Goal: Task Accomplishment & Management: Use online tool/utility

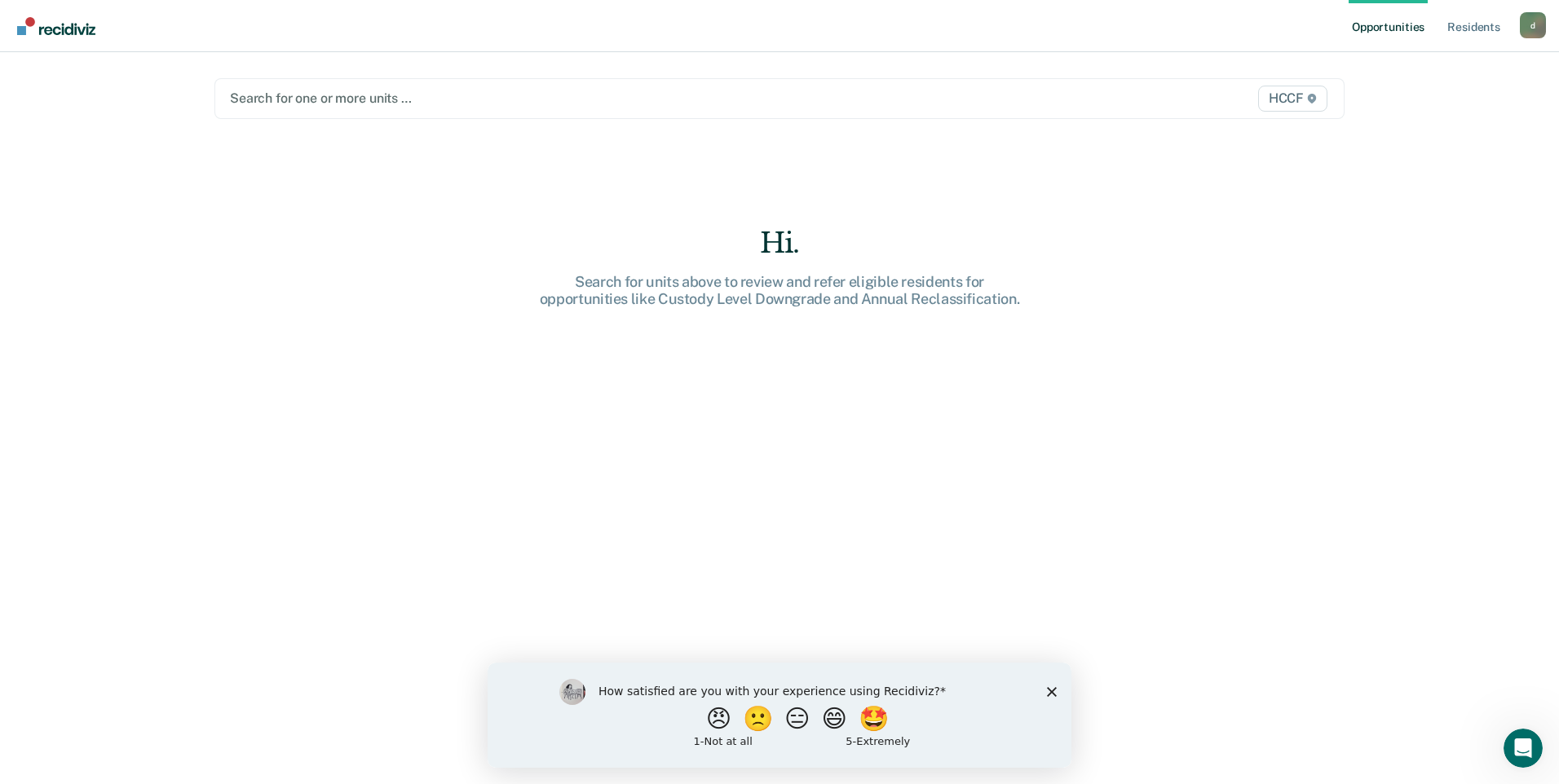
click at [344, 100] on div at bounding box center [614, 98] width 768 height 19
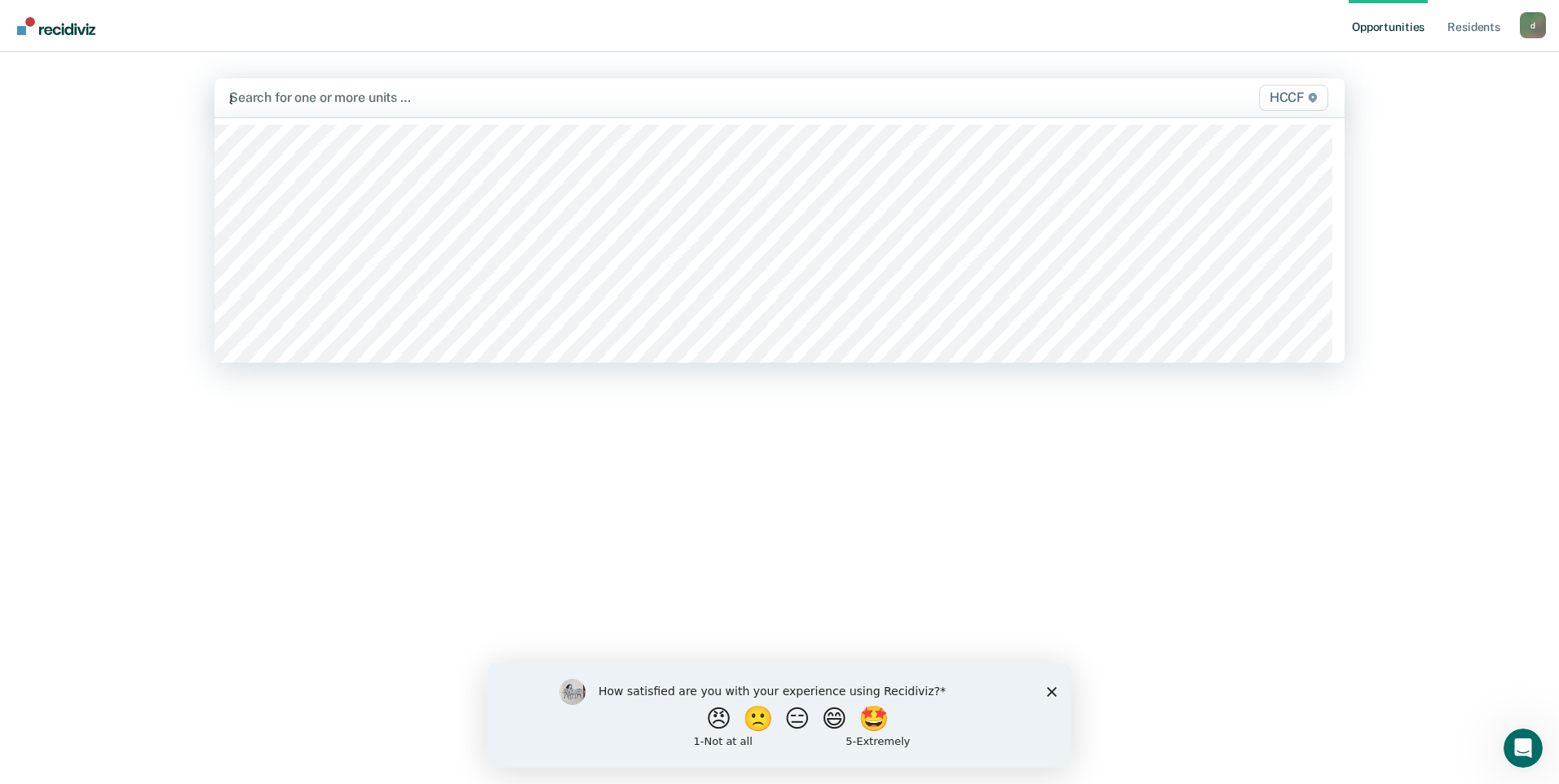
type input "ga"
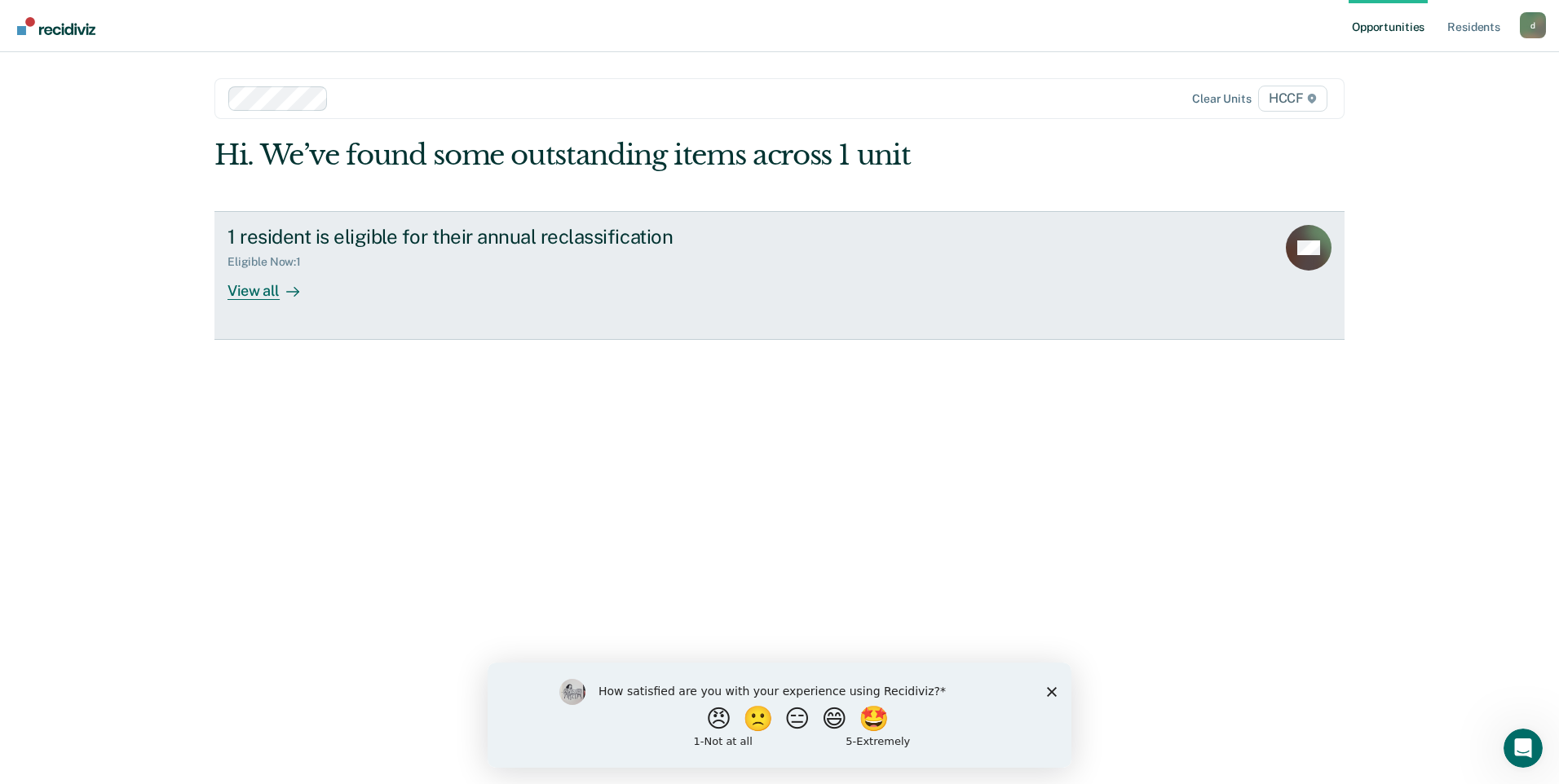
click at [278, 288] on div "View all" at bounding box center [273, 284] width 91 height 32
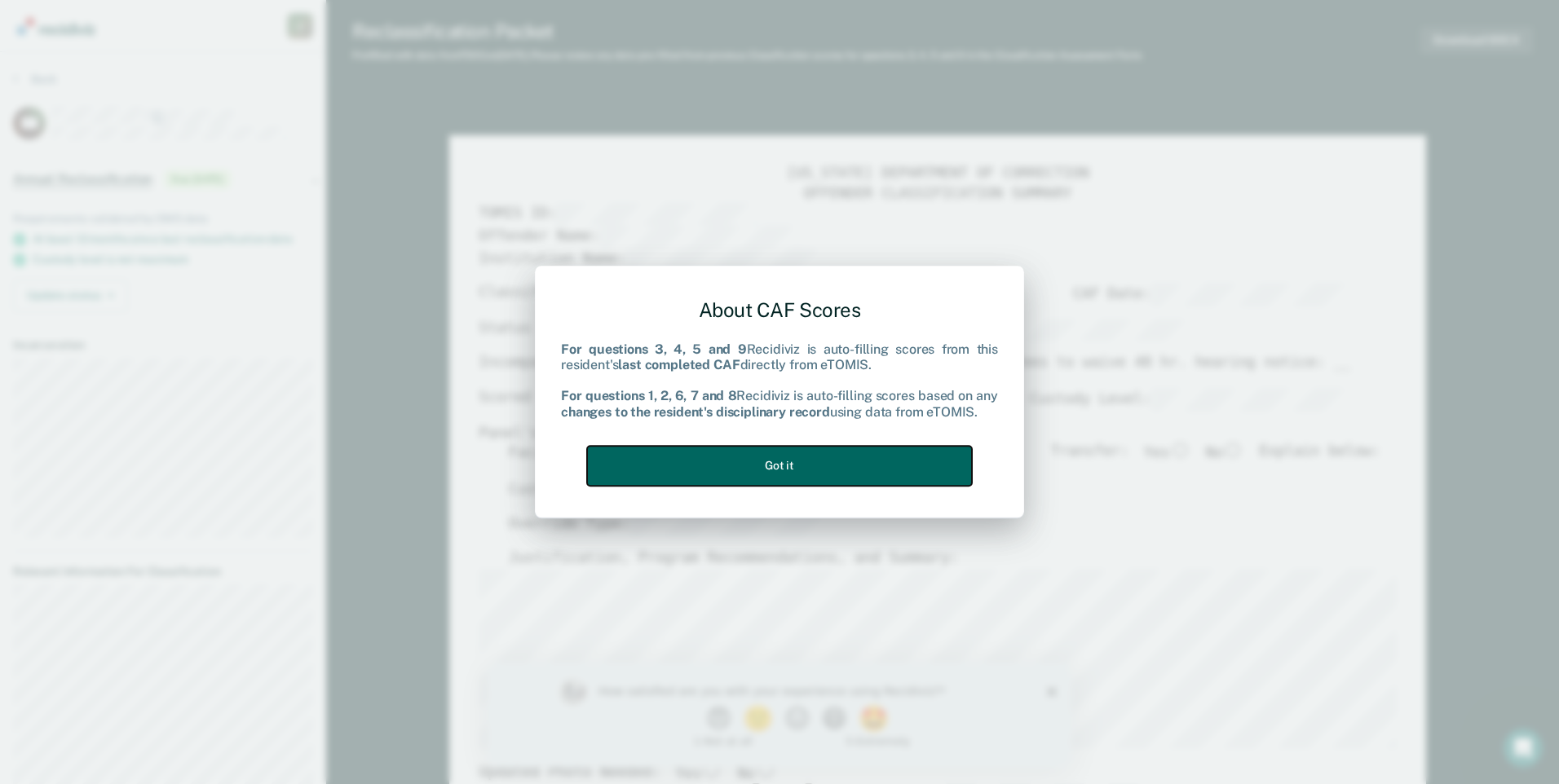
click at [846, 454] on button "Got it" at bounding box center [779, 466] width 385 height 40
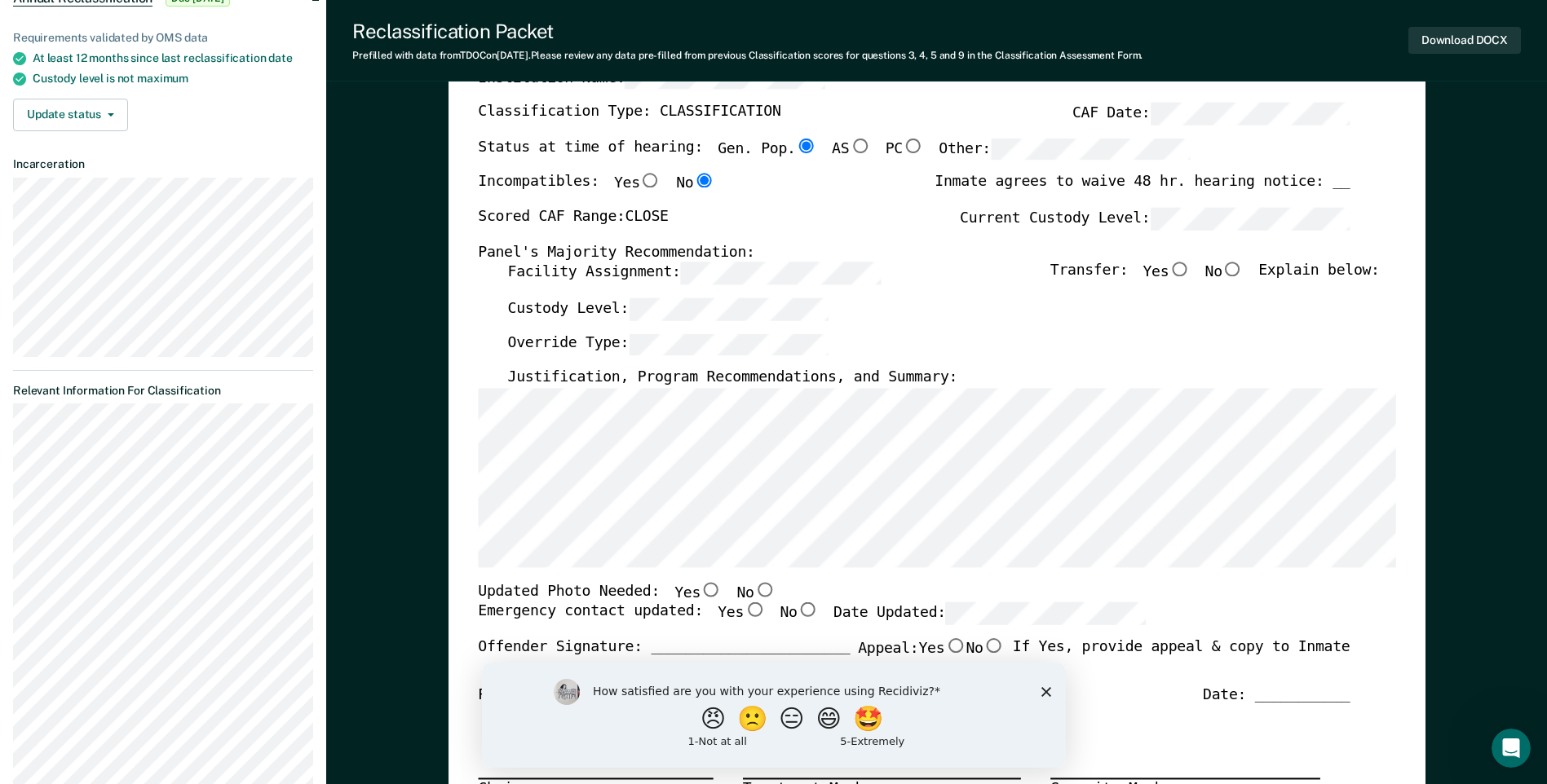
scroll to position [326, 0]
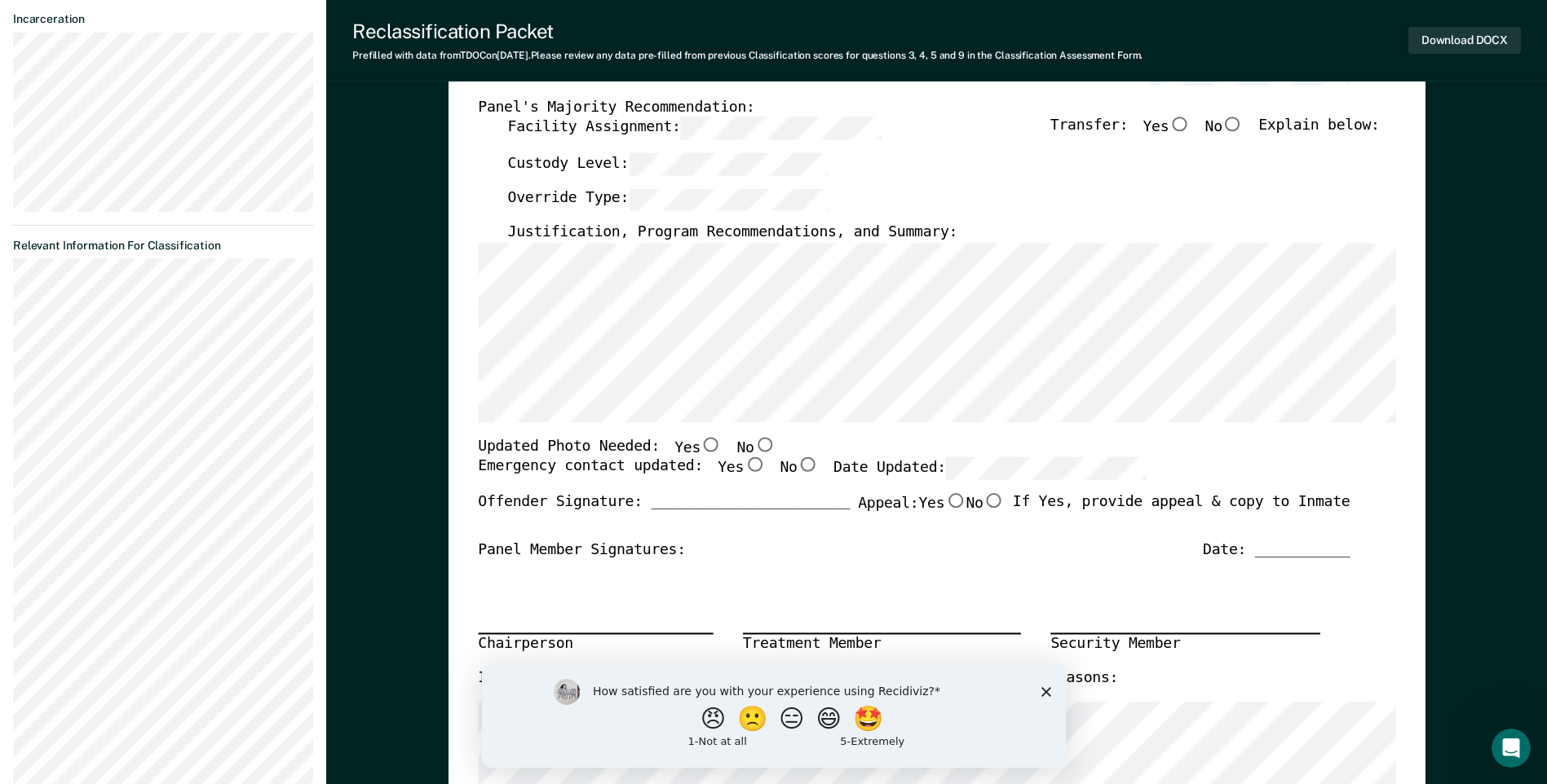
click at [1041, 691] on icon "Close survey" at bounding box center [1046, 691] width 10 height 10
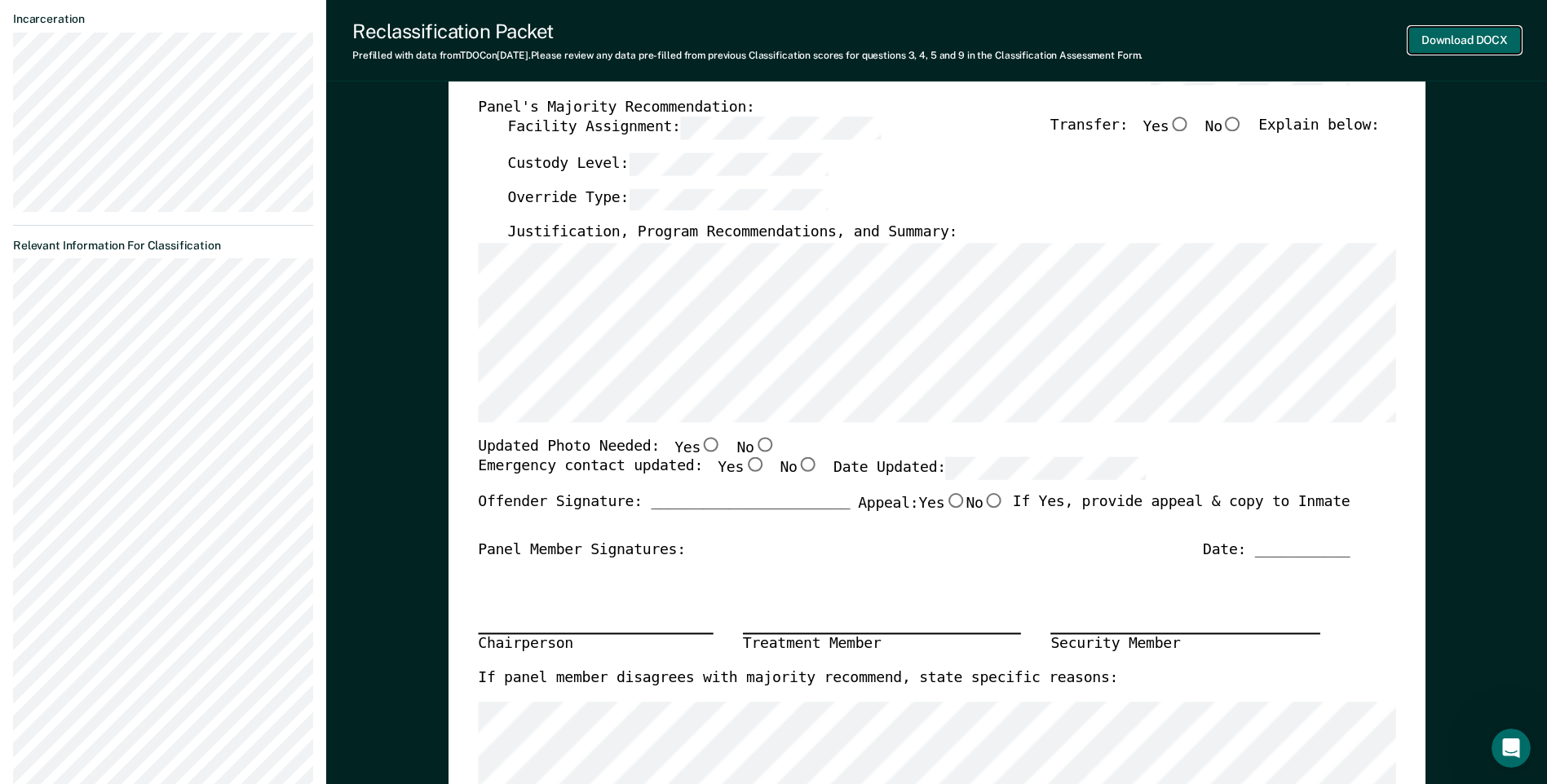
click at [1494, 50] on button "Download DOCX" at bounding box center [1464, 40] width 113 height 27
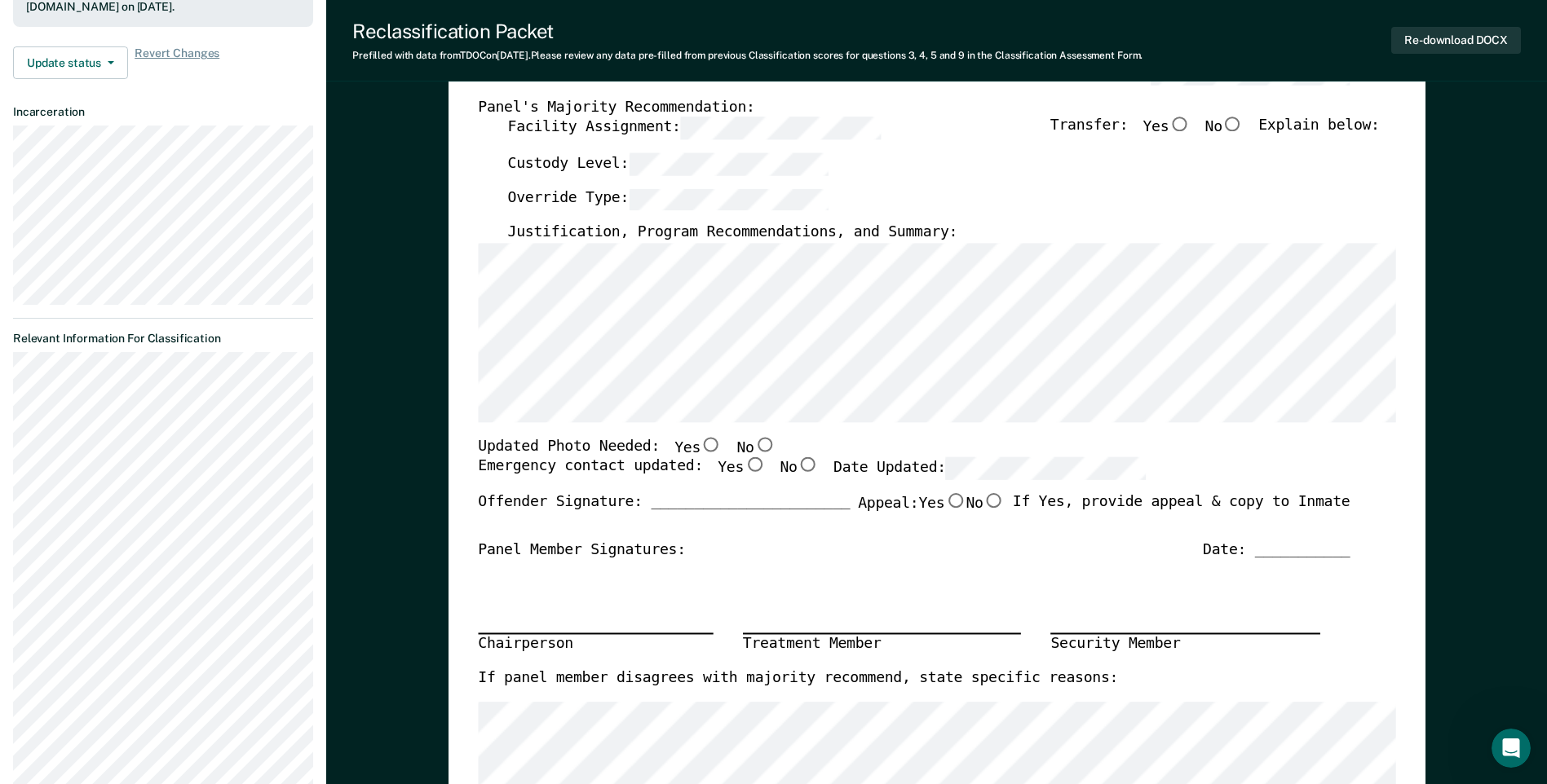
scroll to position [93, 0]
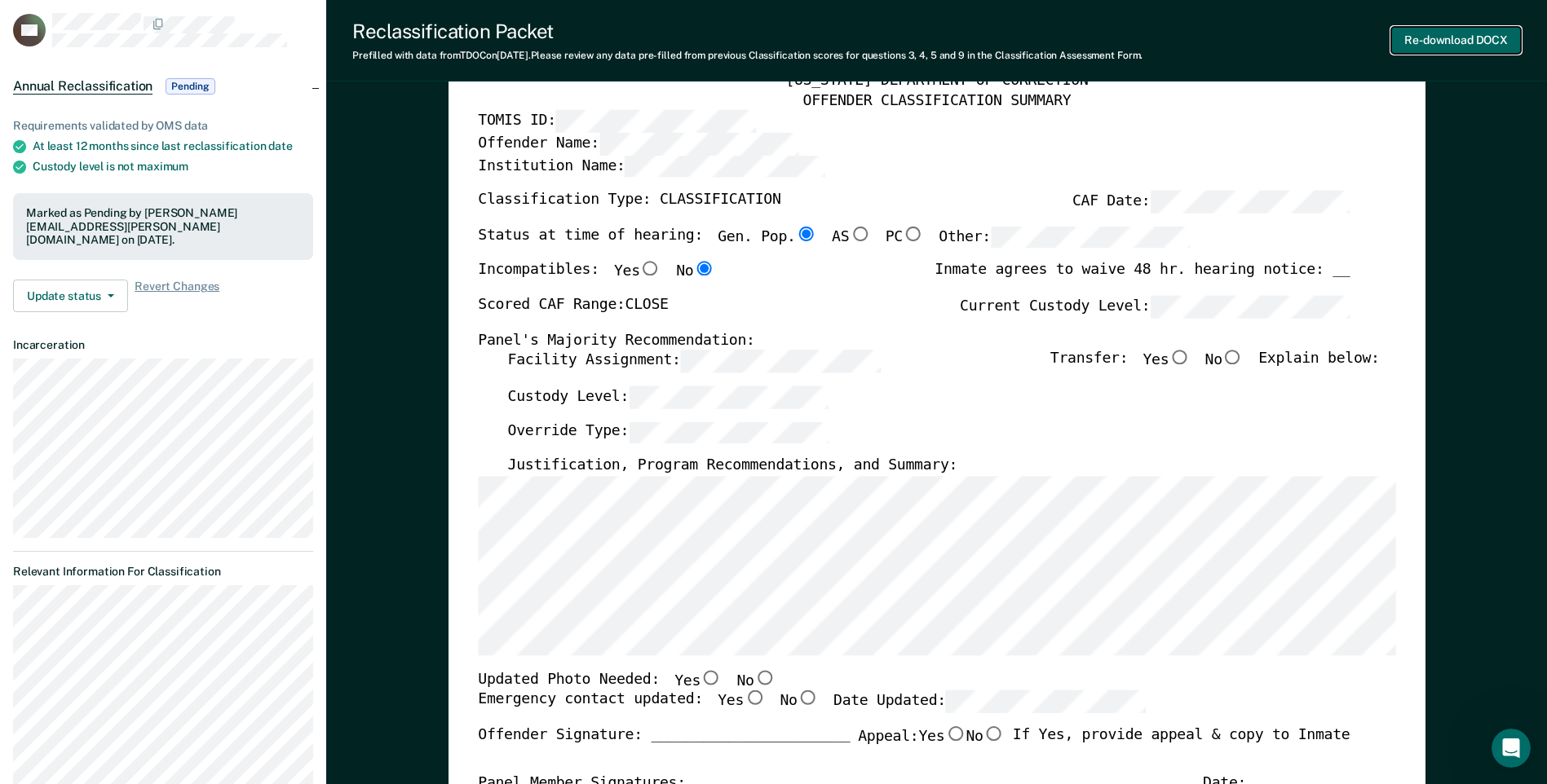
click at [1484, 36] on button "Re-download DOCX" at bounding box center [1456, 40] width 130 height 27
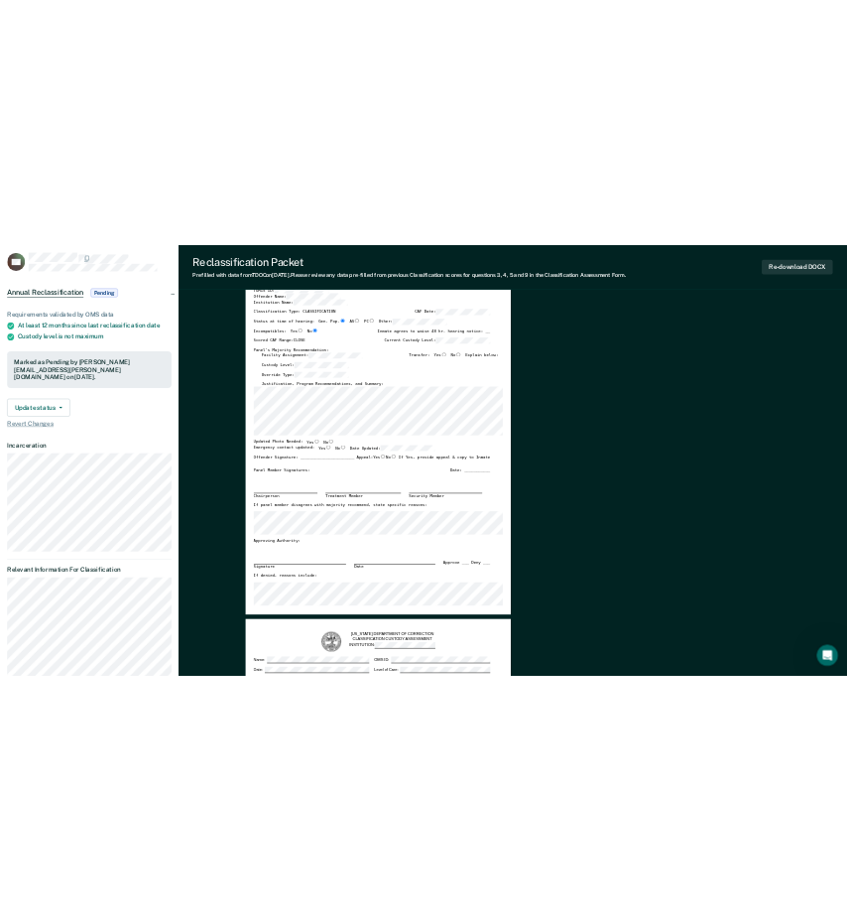
scroll to position [0, 0]
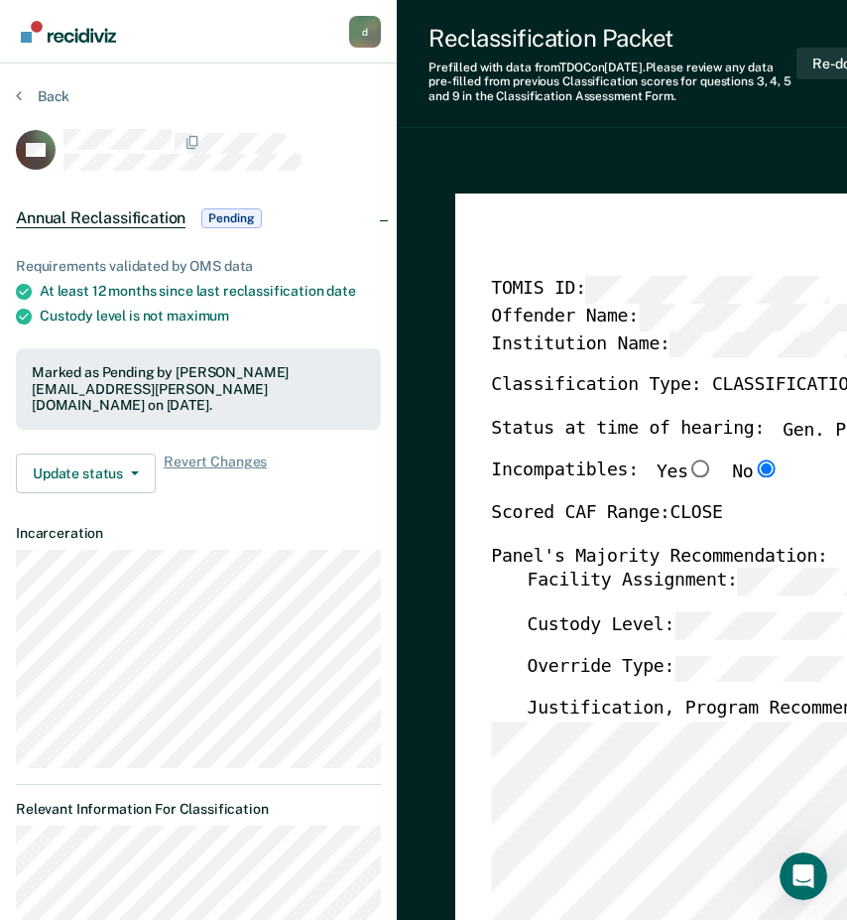
type textarea "x"
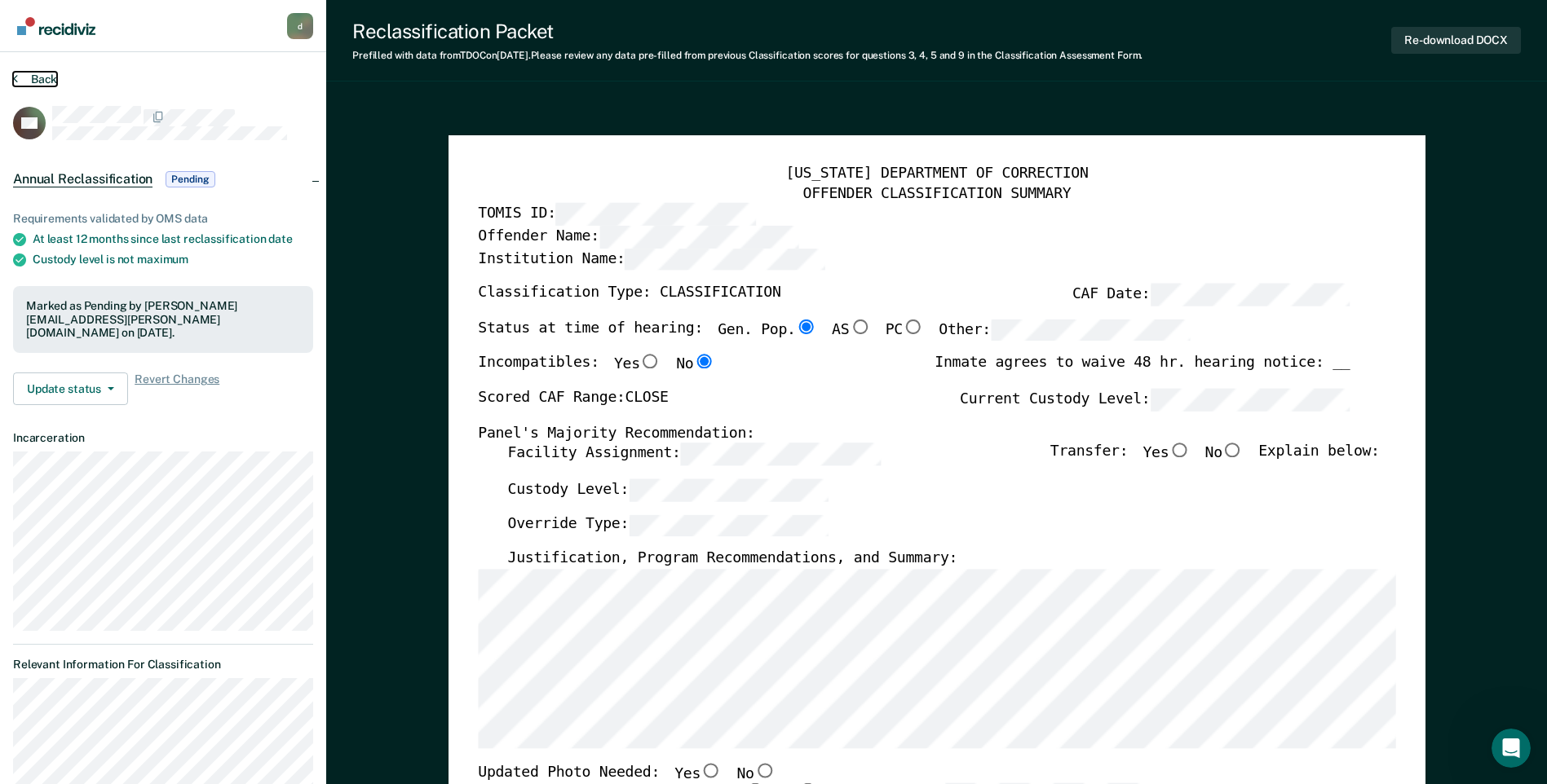
click at [21, 76] on button "Back" at bounding box center [35, 79] width 44 height 15
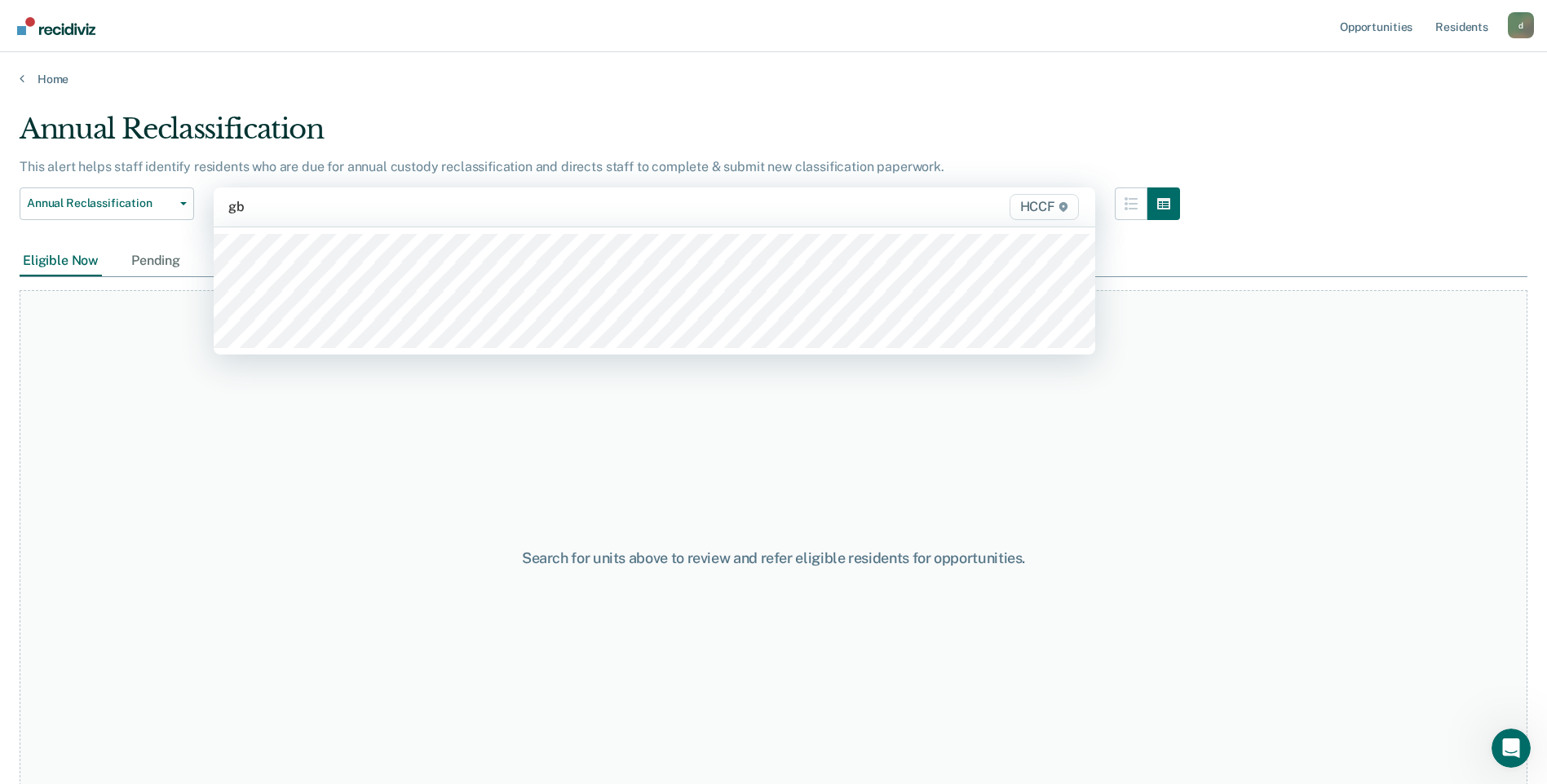
type input "g"
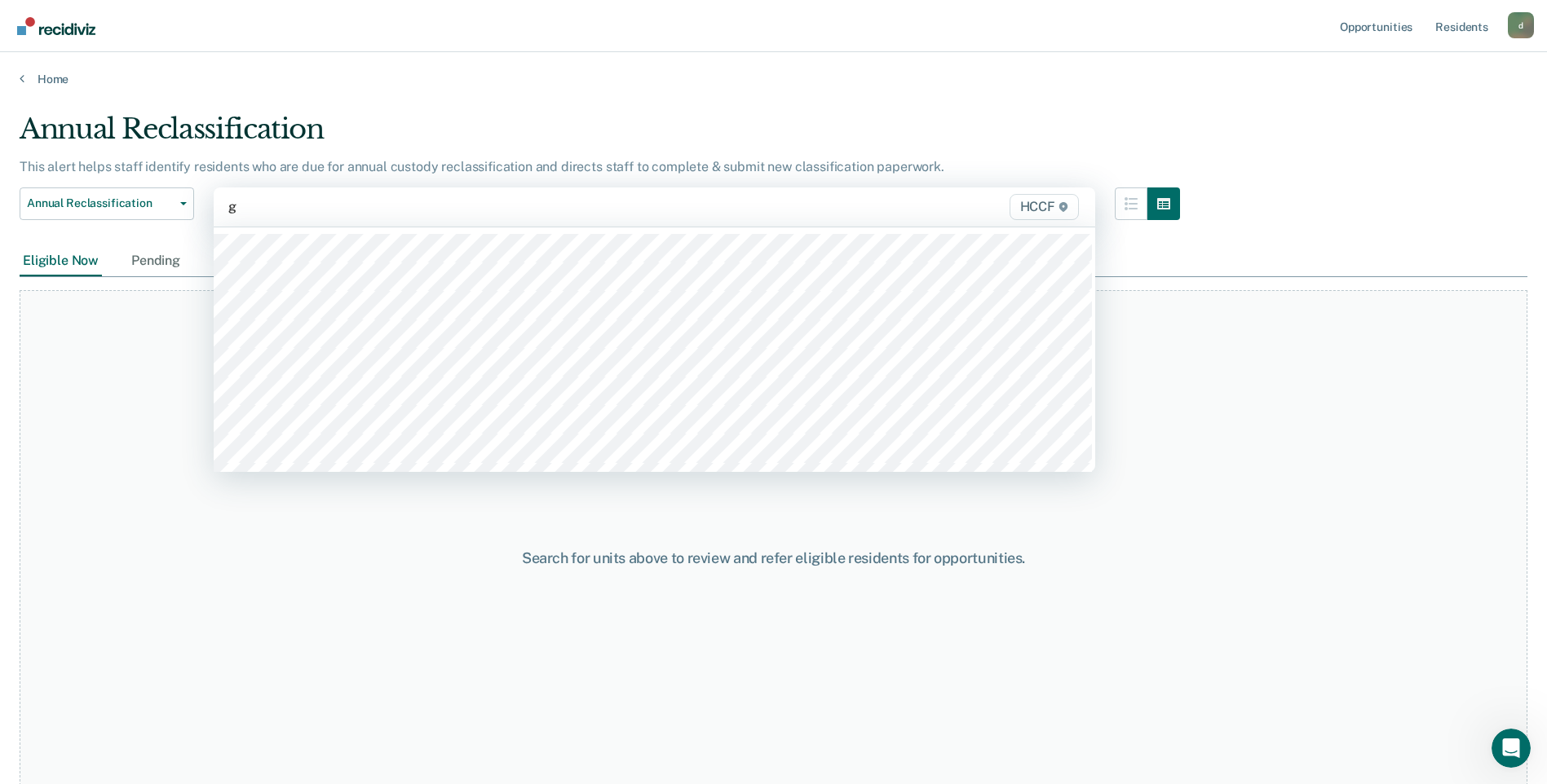
type input "ga"
click at [312, 209] on div at bounding box center [526, 206] width 595 height 19
type input "ga"
type input "gb"
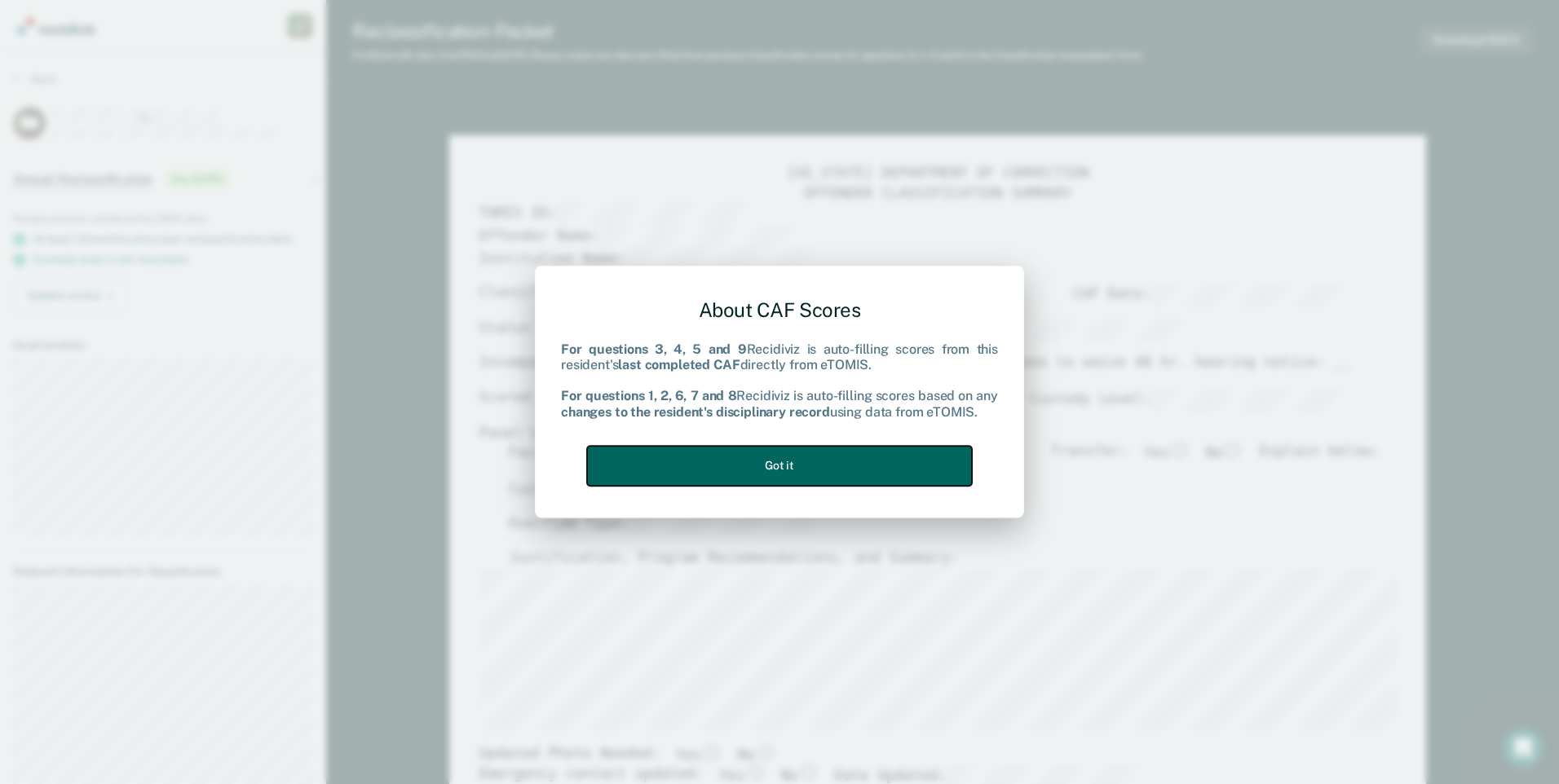
click at [862, 462] on button "Got it" at bounding box center [779, 466] width 385 height 40
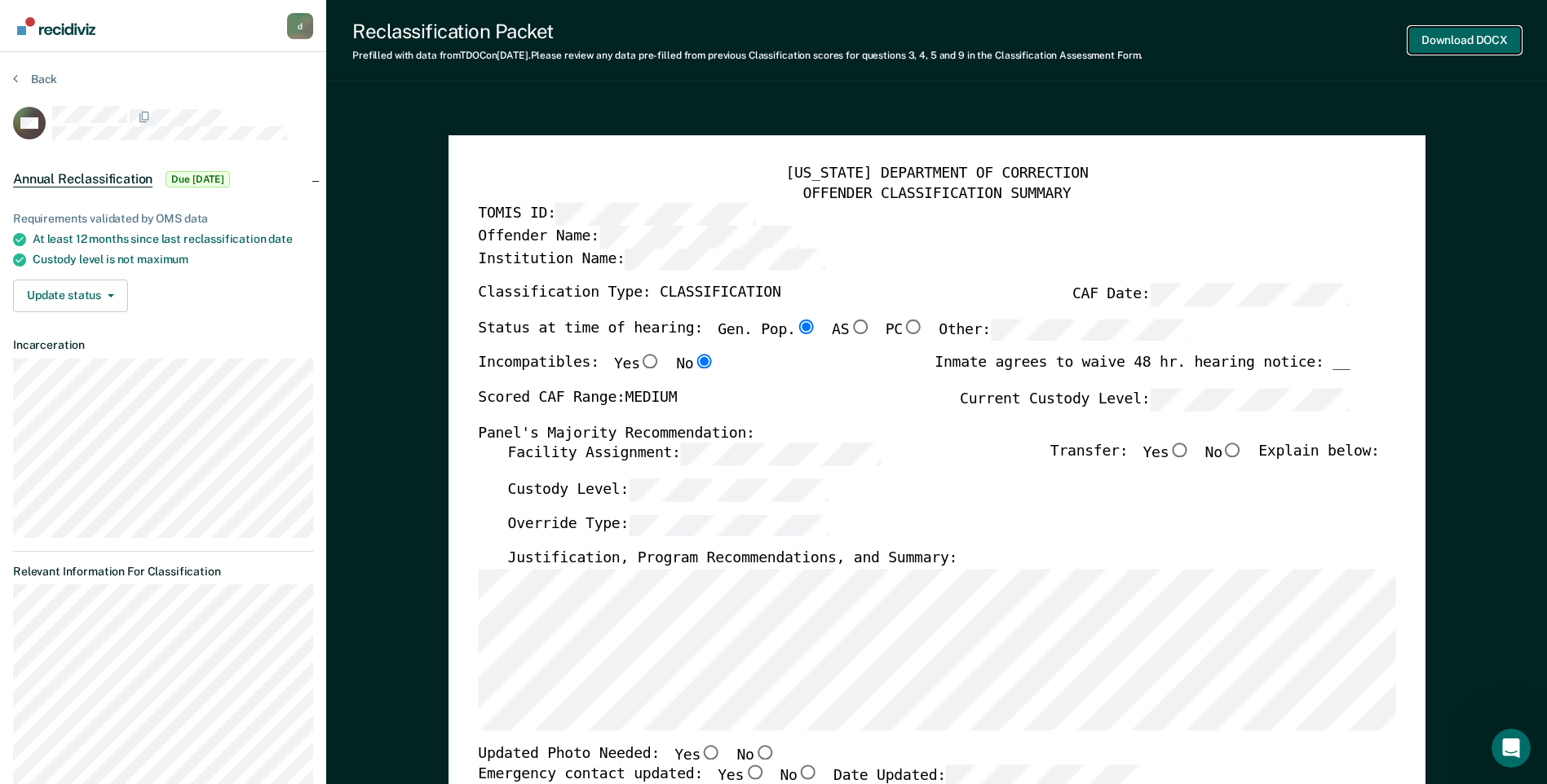
click at [1508, 45] on button "Download DOCX" at bounding box center [1464, 40] width 113 height 27
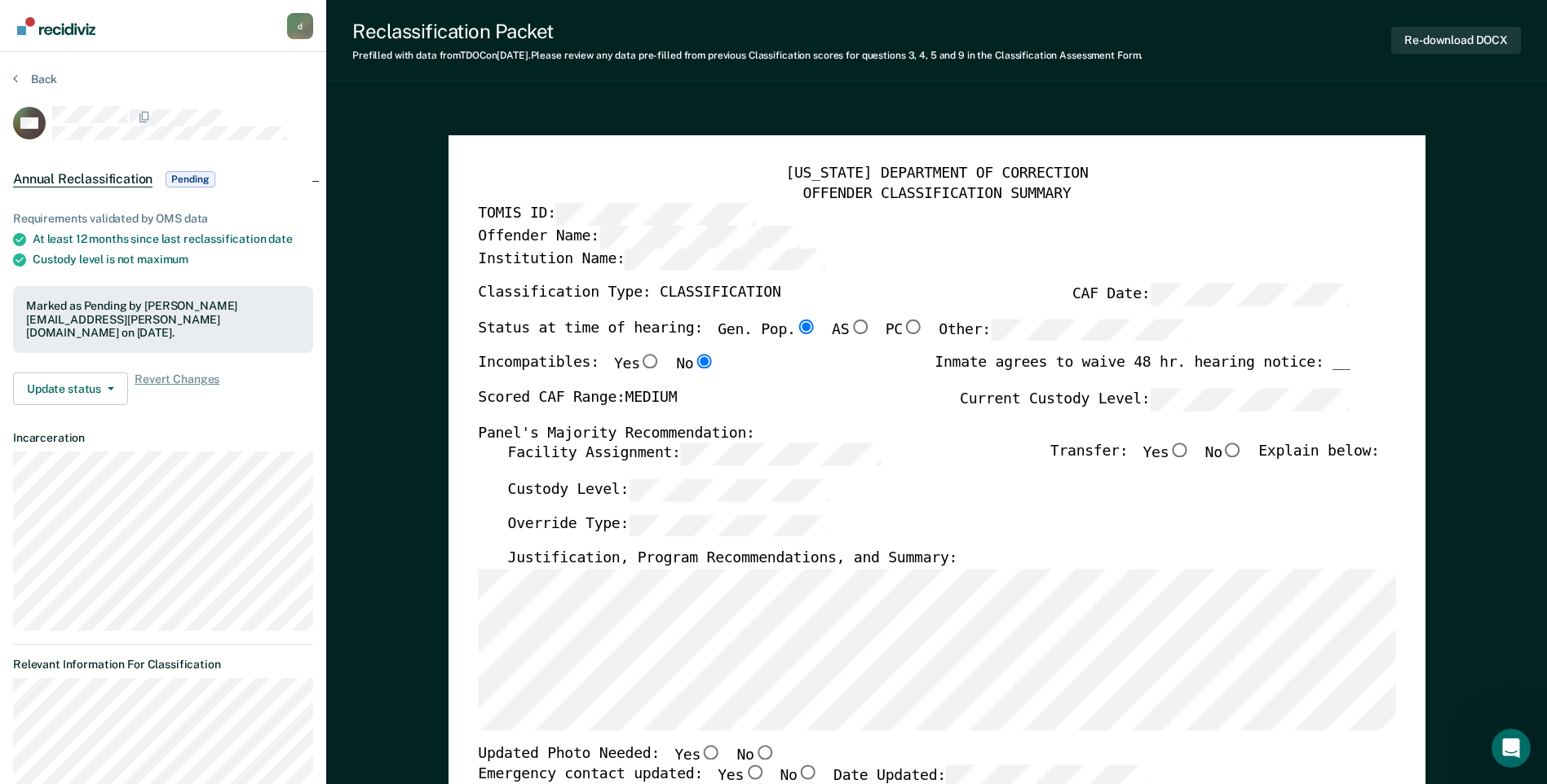
type textarea "x"
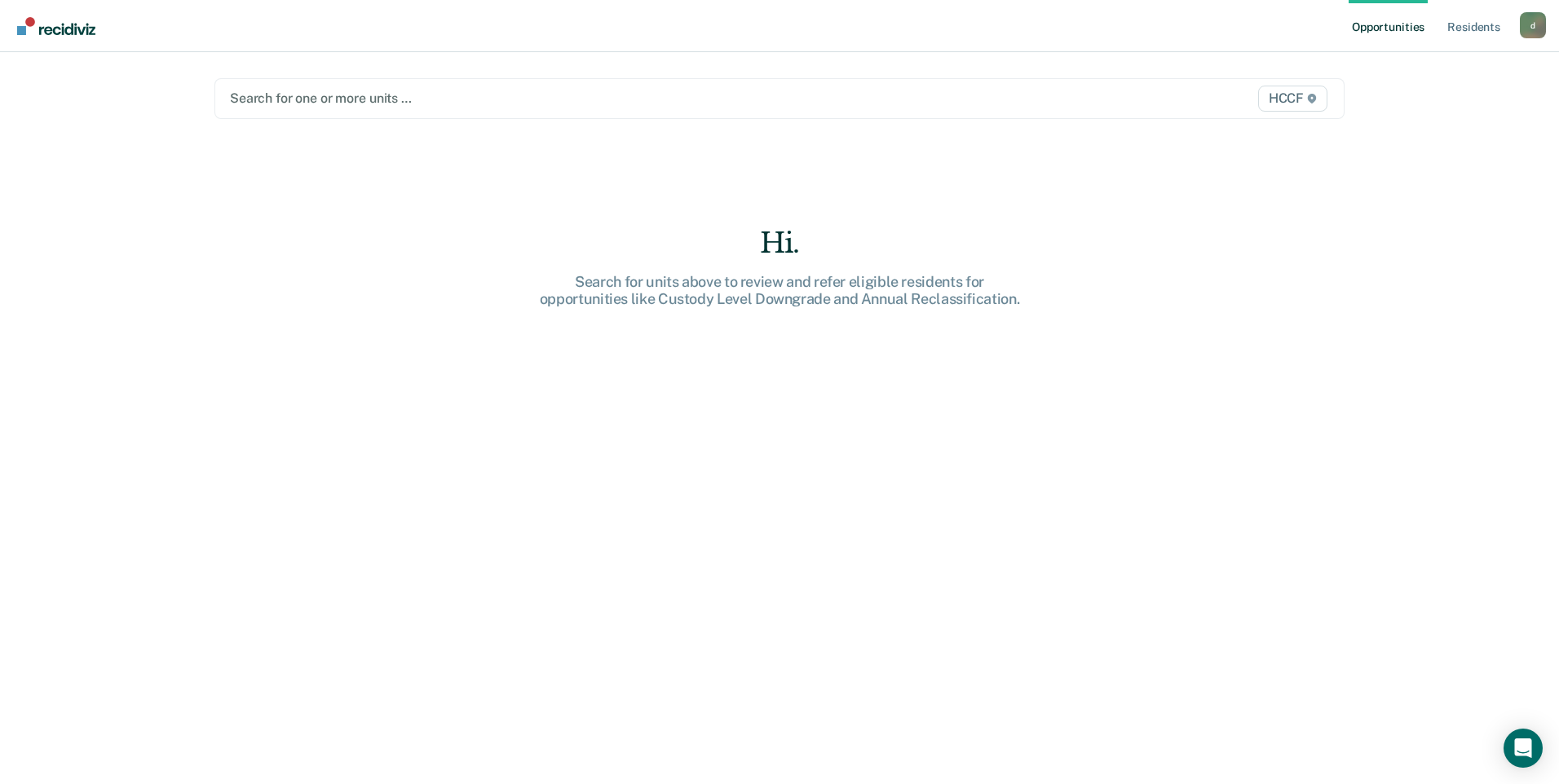
click at [308, 102] on div at bounding box center [614, 98] width 768 height 19
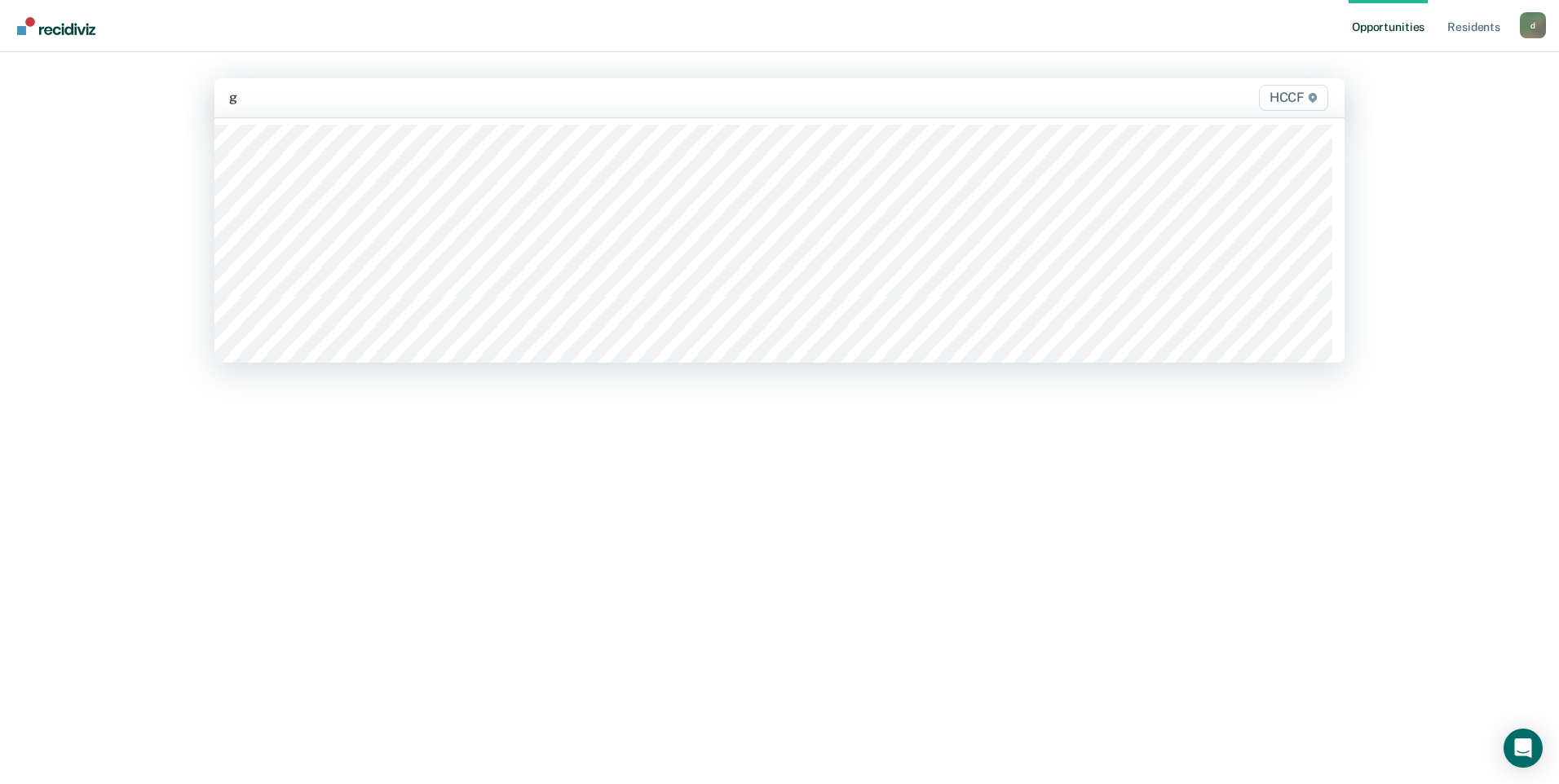
type input "gc"
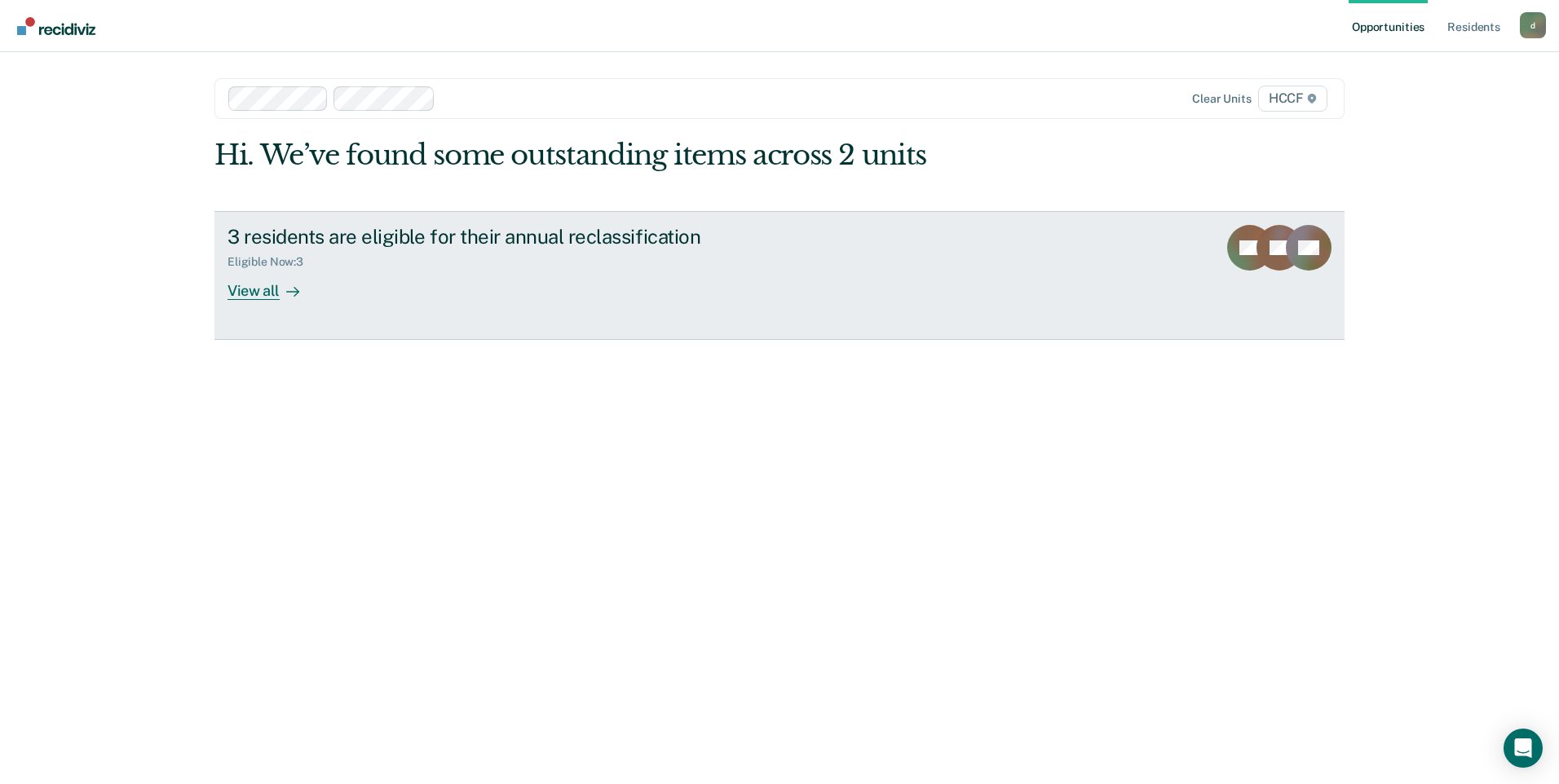
click at [256, 284] on div "View all" at bounding box center [273, 284] width 91 height 32
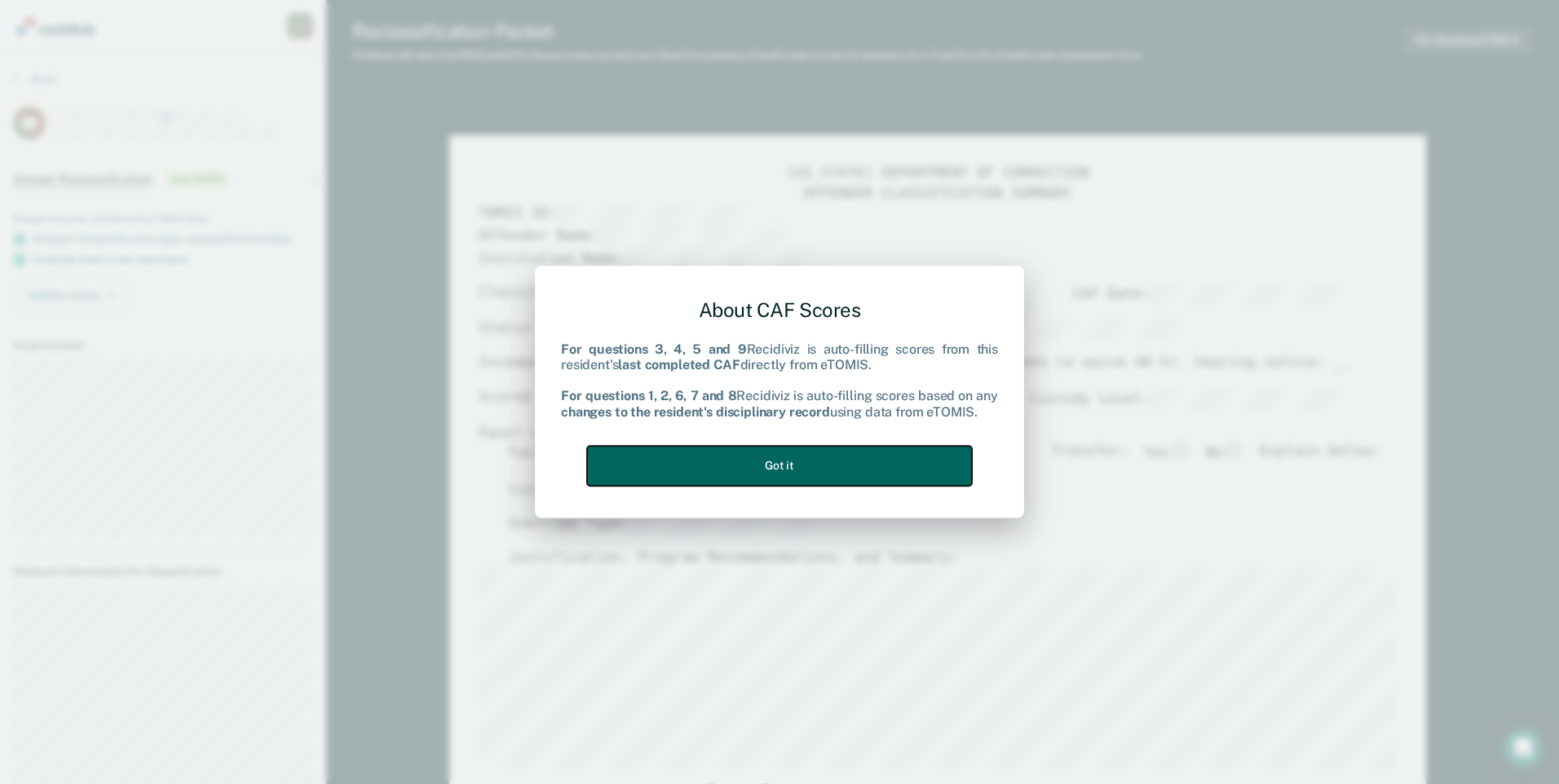
click at [647, 467] on button "Got it" at bounding box center [779, 466] width 385 height 40
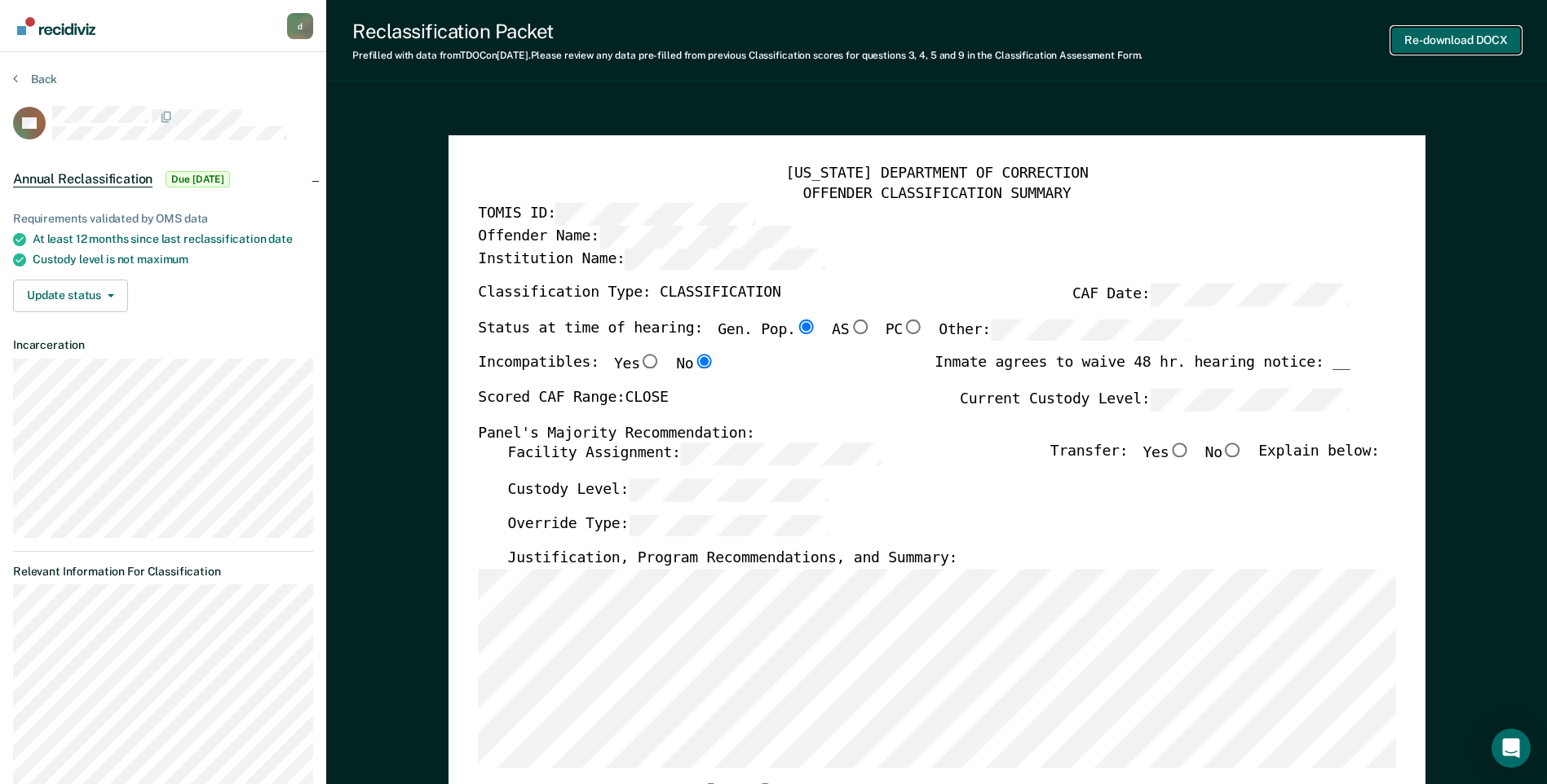
click at [1424, 40] on button "Re-download DOCX" at bounding box center [1456, 40] width 130 height 27
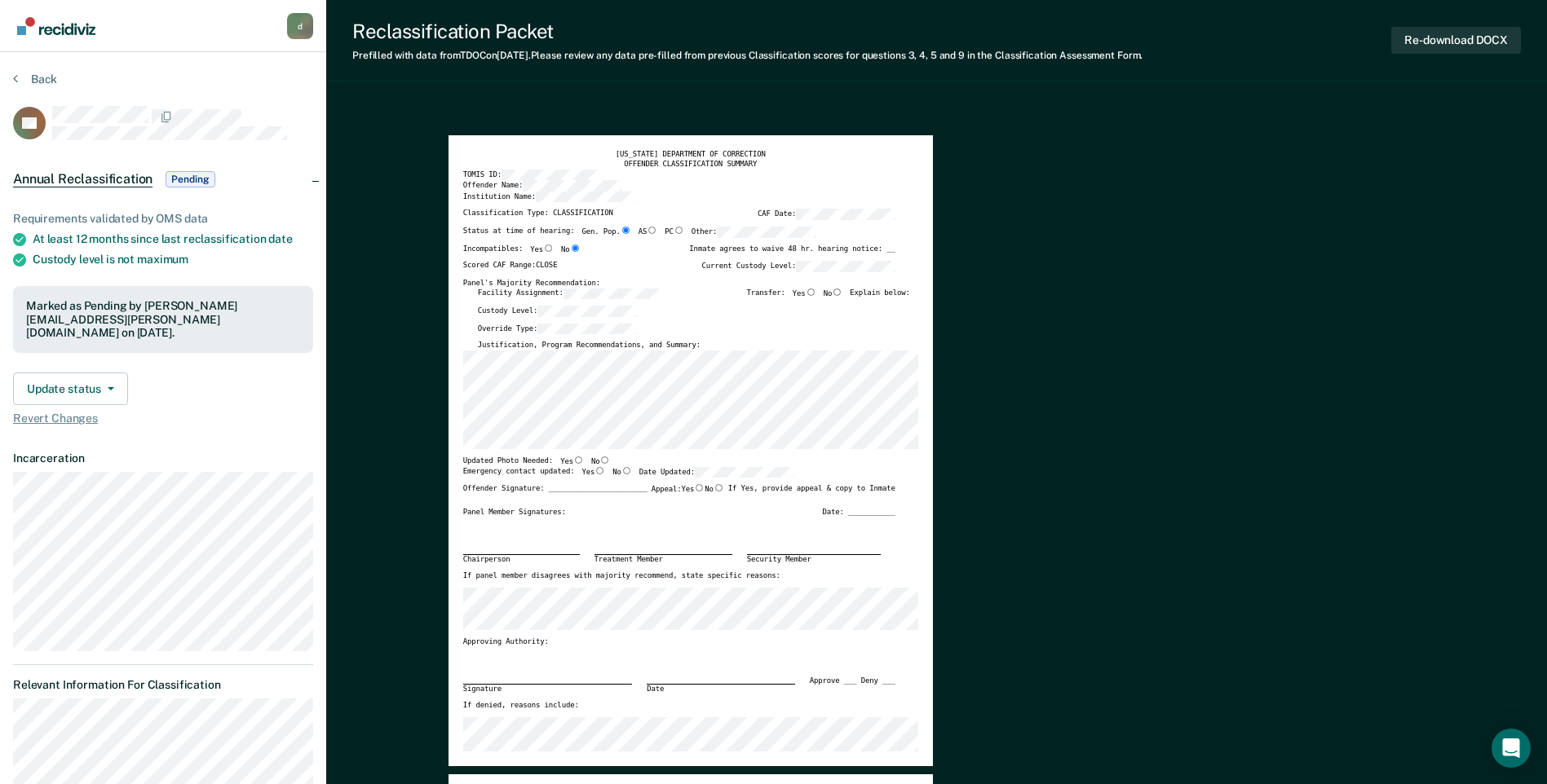
type textarea "x"
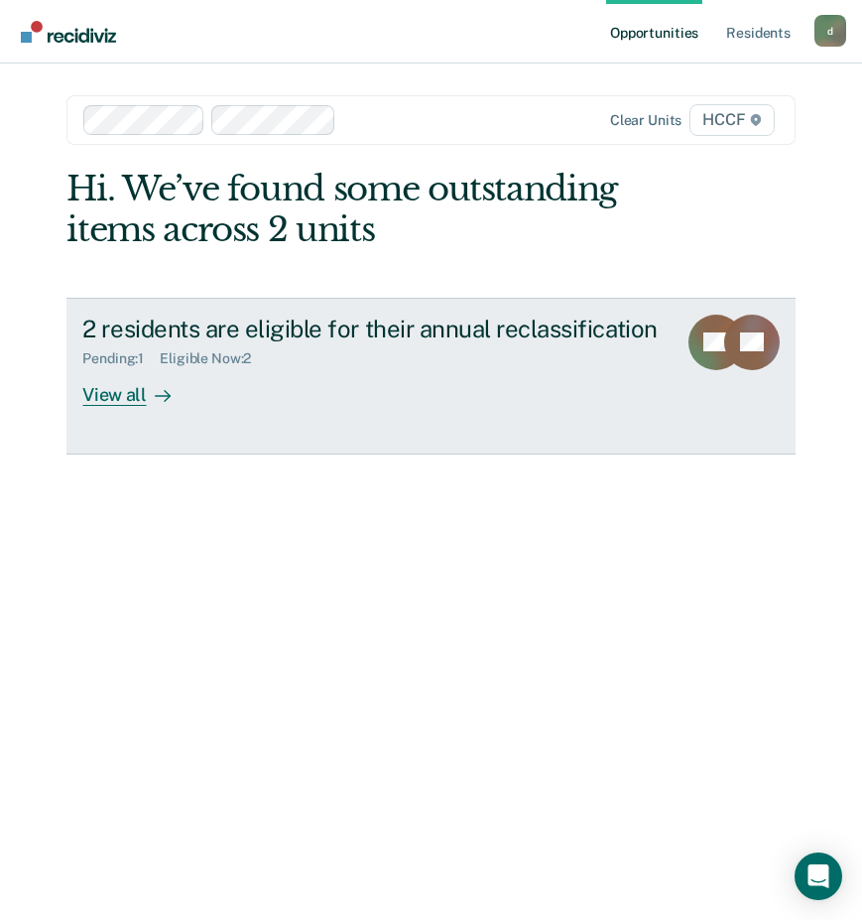
click at [137, 395] on div "View all" at bounding box center [137, 386] width 111 height 39
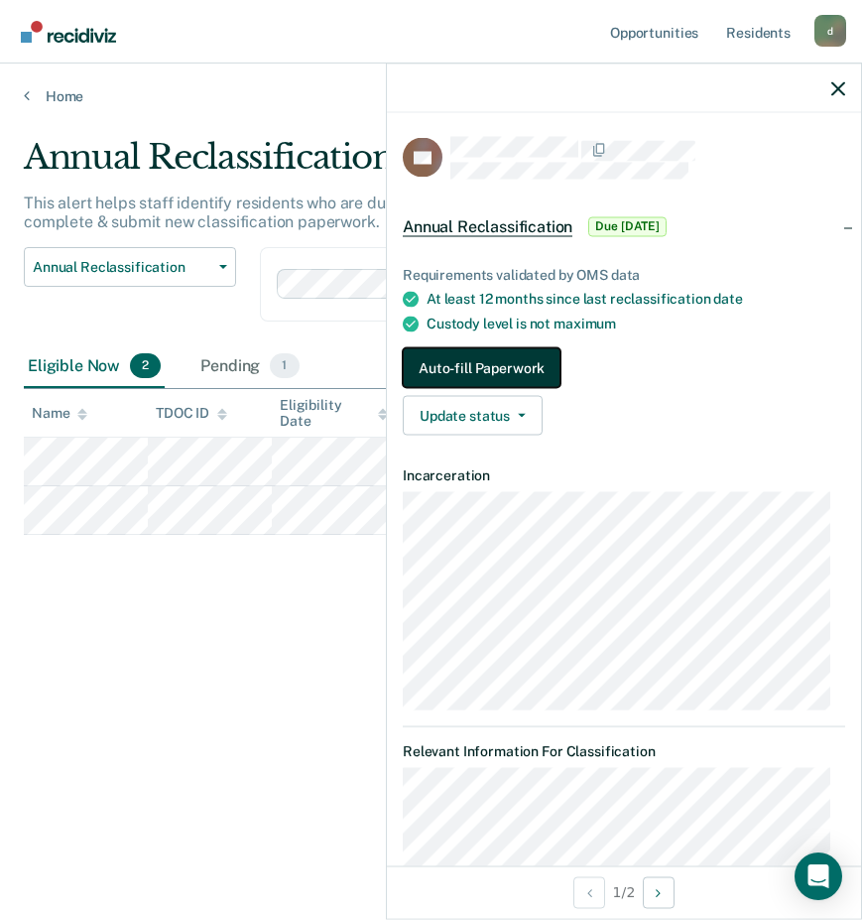
click at [501, 366] on button "Auto-fill Paperwork" at bounding box center [482, 368] width 158 height 40
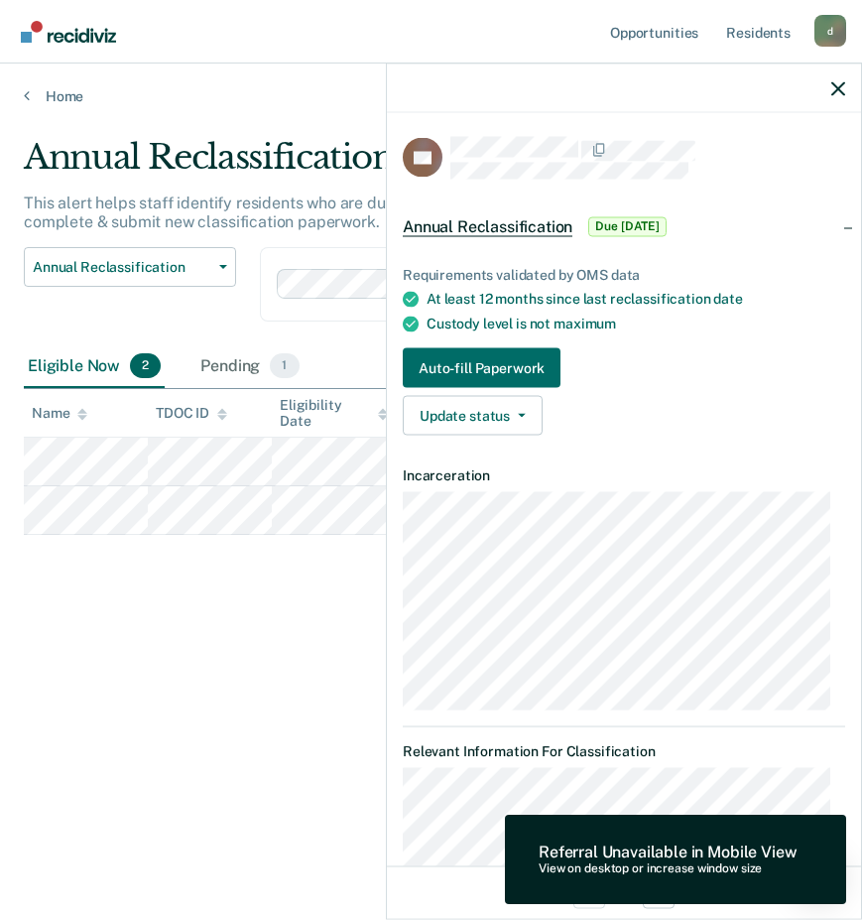
click at [68, 659] on div "Annual Reclassification This alert helps staff identify residents who are due f…" at bounding box center [431, 454] width 814 height 634
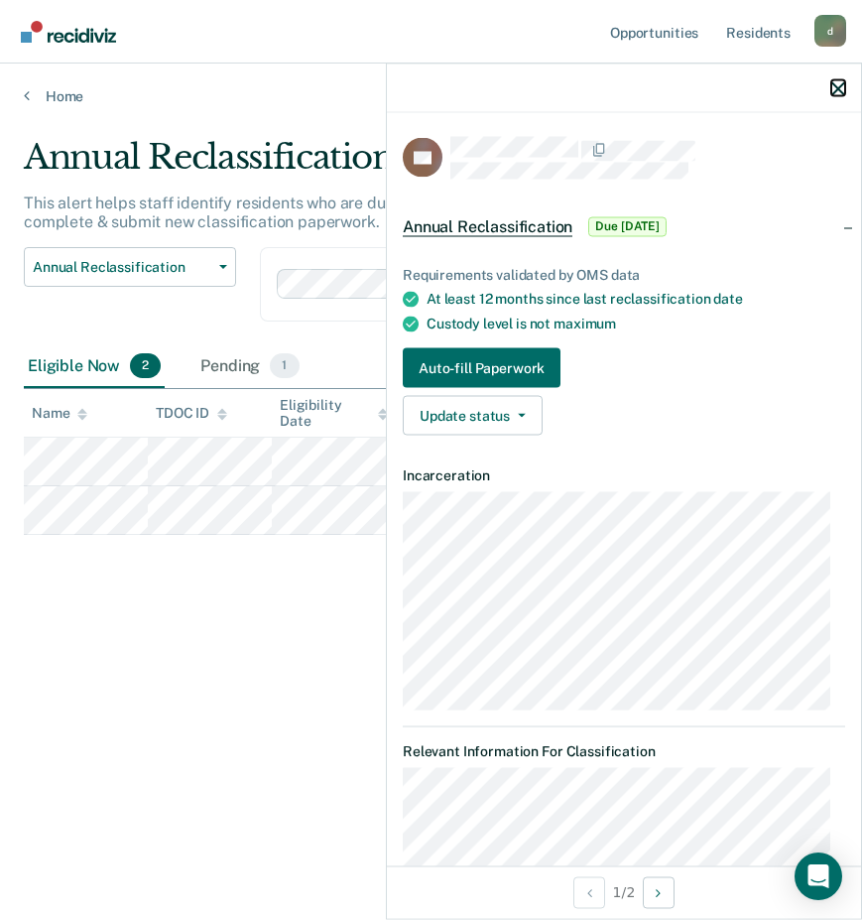
click at [835, 80] on button "button" at bounding box center [838, 87] width 14 height 17
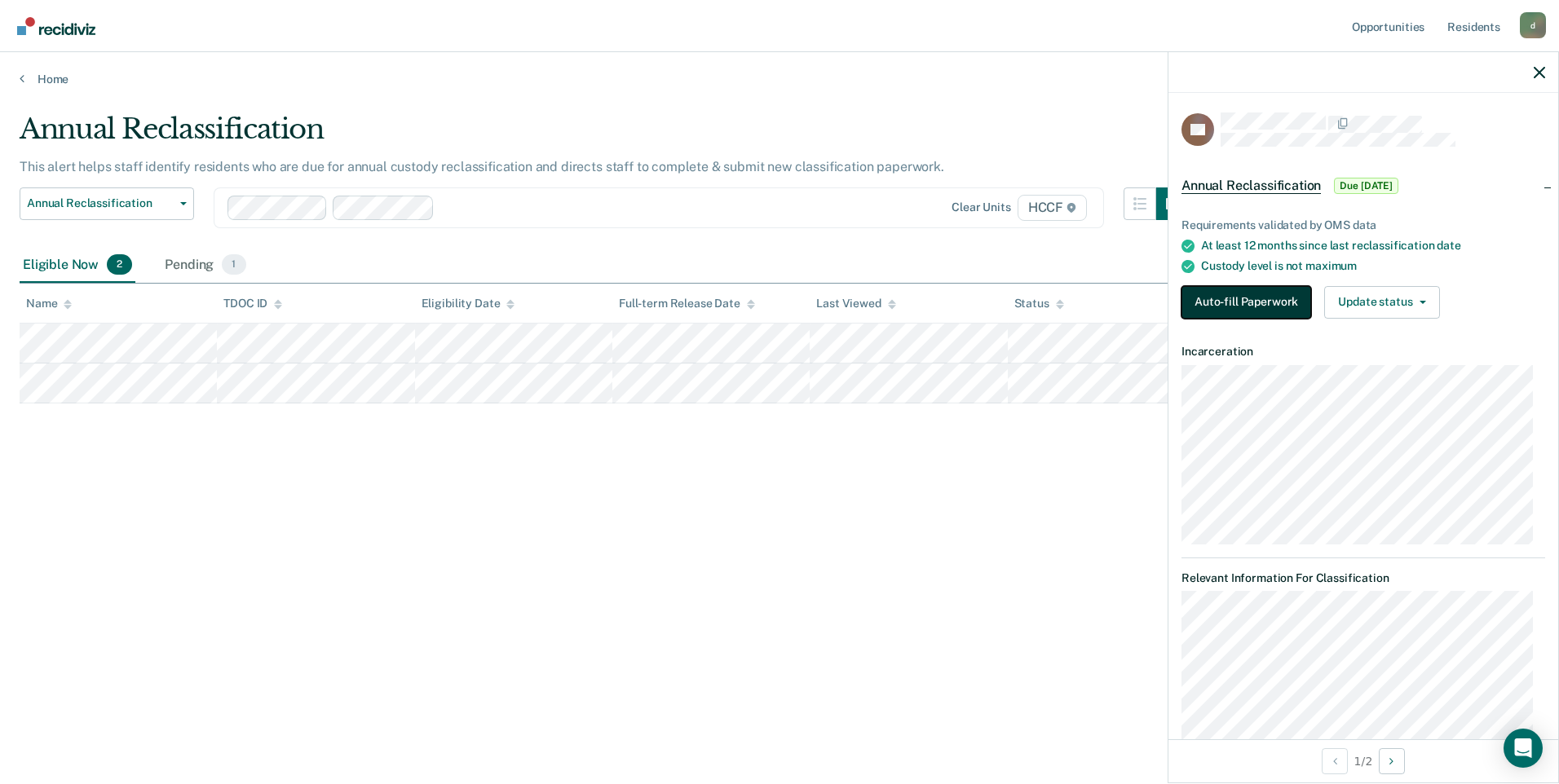
click at [708, 307] on button "Auto-fill Paperwork" at bounding box center [1247, 302] width 130 height 33
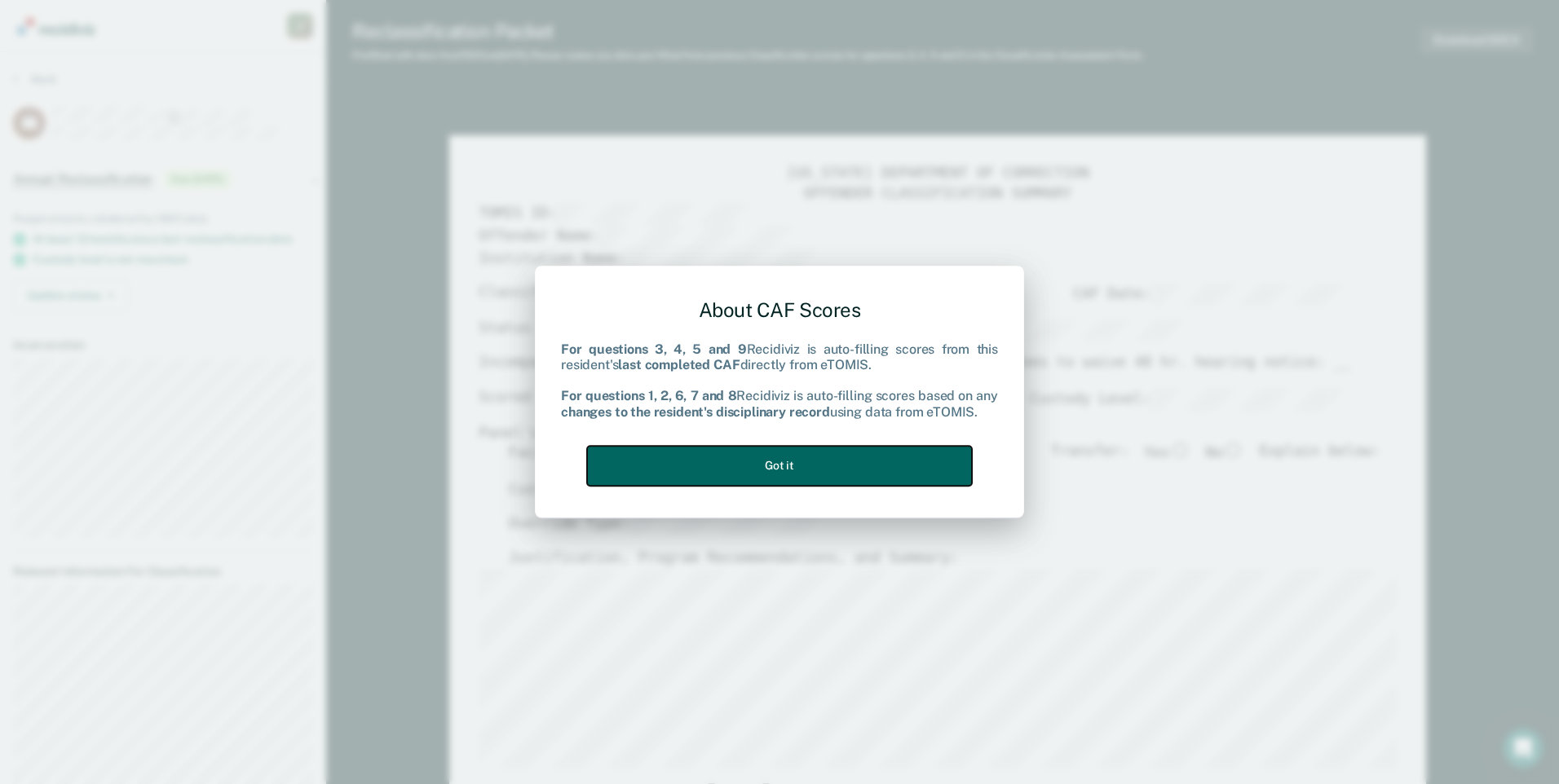
click at [708, 457] on button "Got it" at bounding box center [779, 466] width 385 height 40
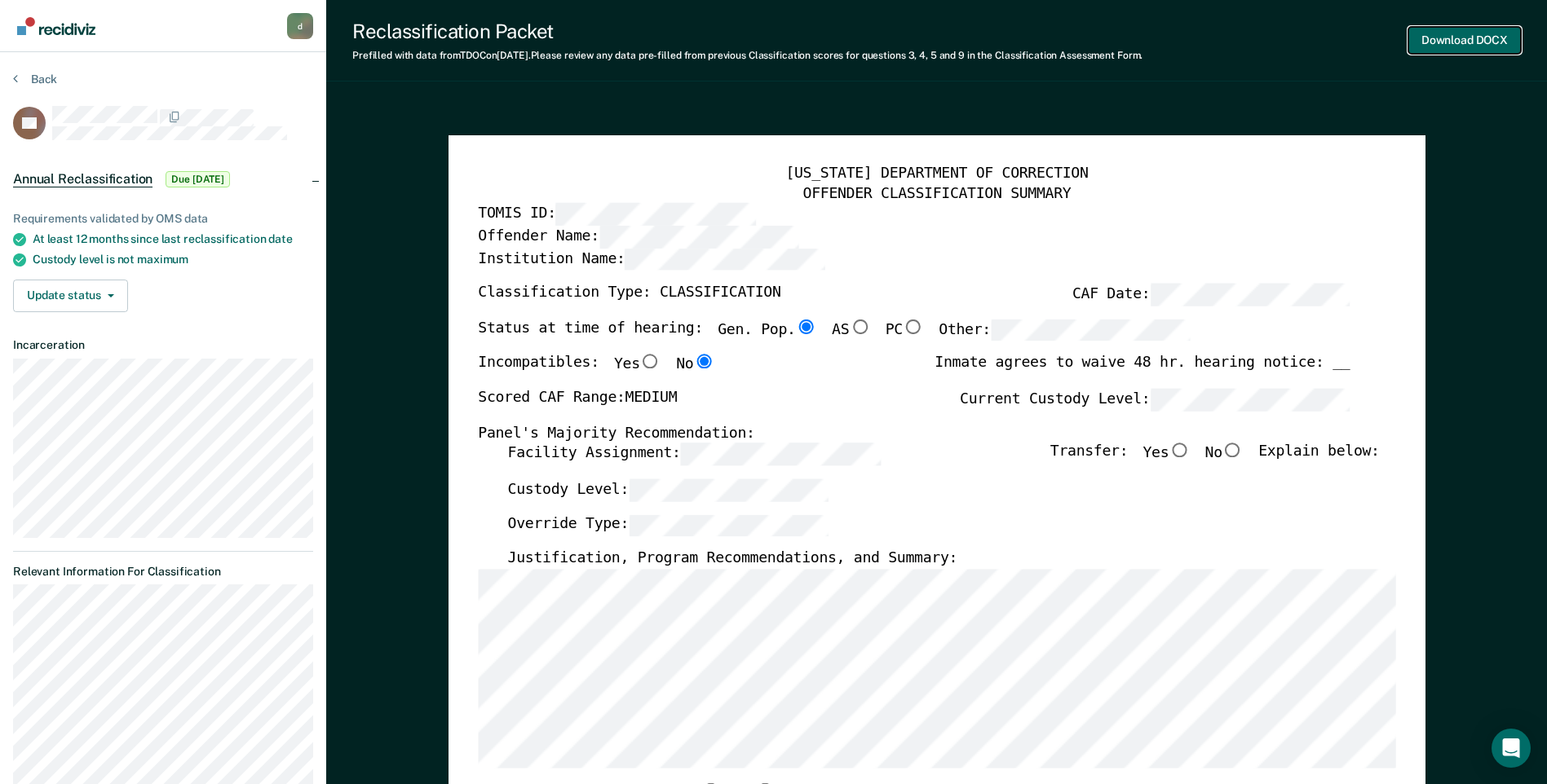
click at [708, 48] on button "Download DOCX" at bounding box center [1464, 40] width 113 height 27
type textarea "x"
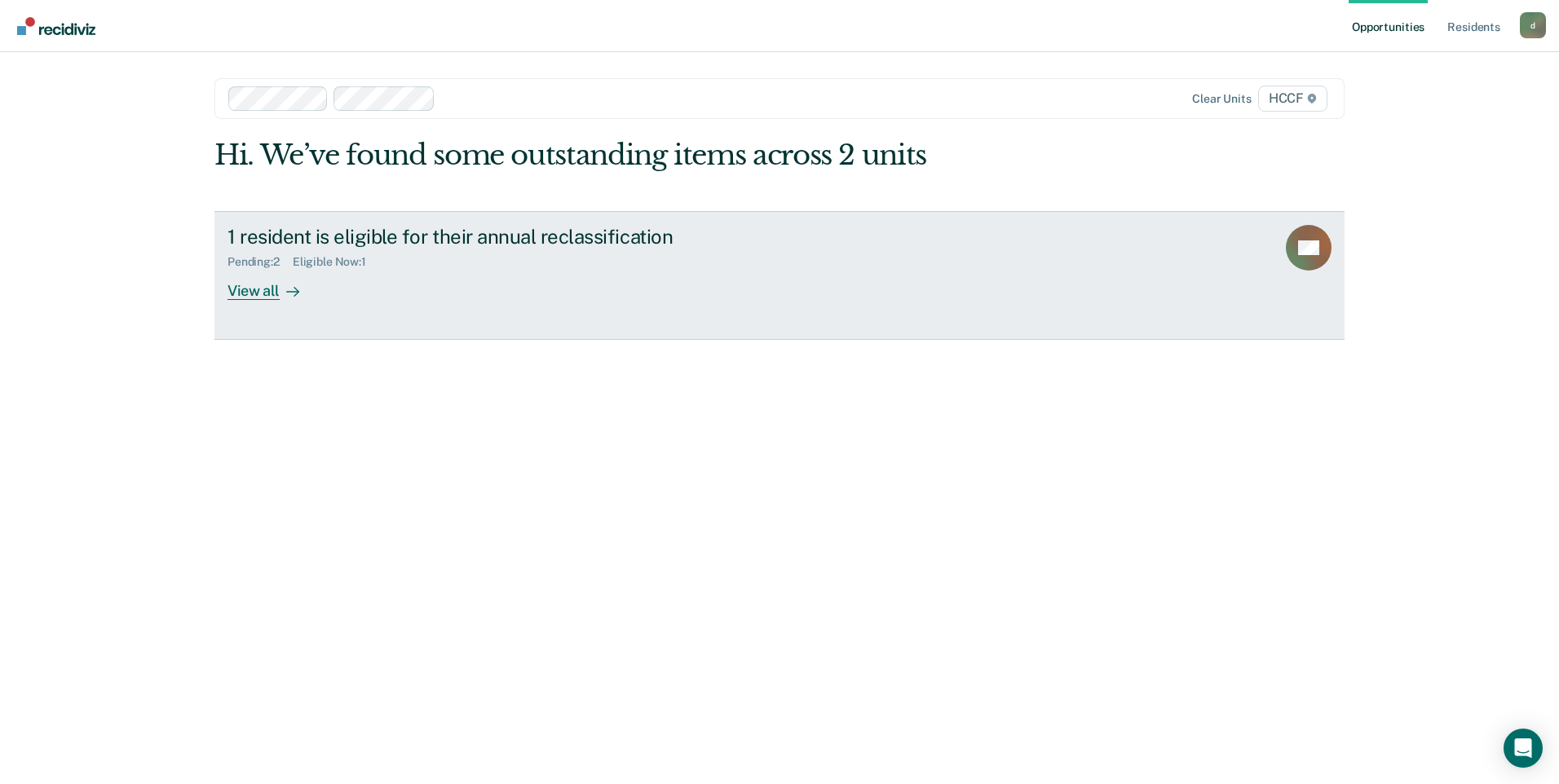
click at [276, 284] on div "View all" at bounding box center [273, 284] width 91 height 32
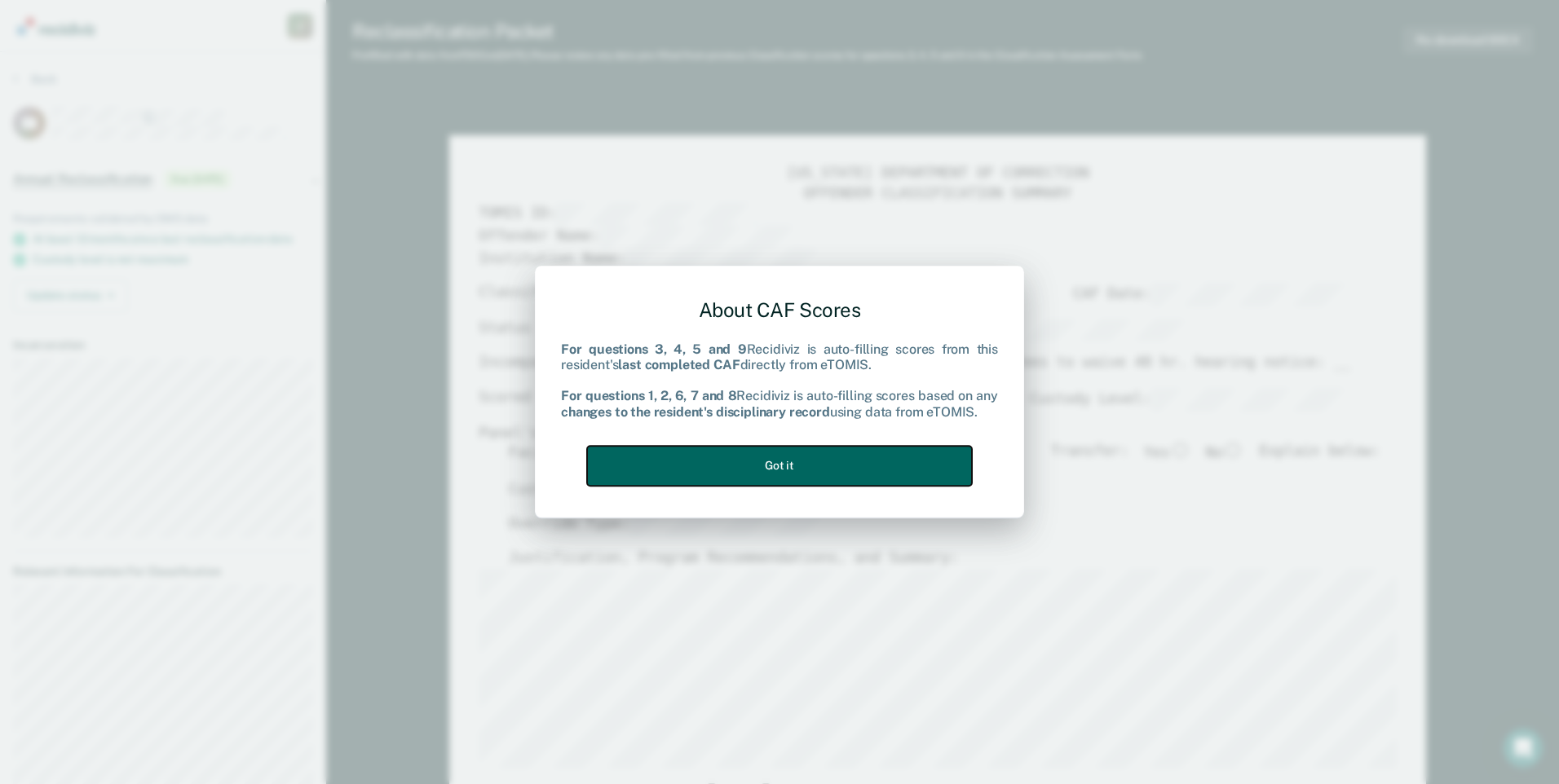
click at [731, 483] on button "Got it" at bounding box center [779, 466] width 385 height 40
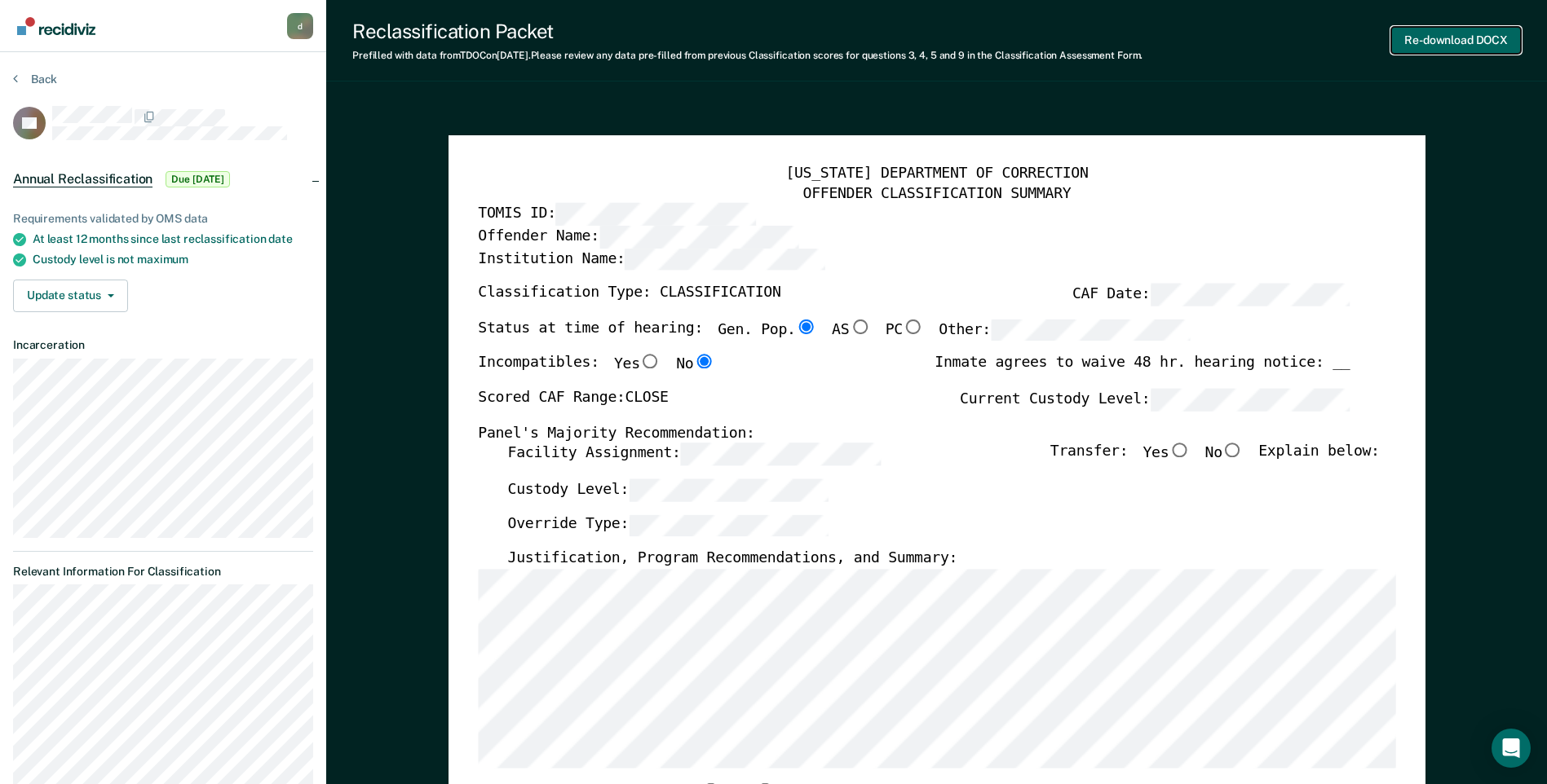
click at [1476, 48] on button "Re-download DOCX" at bounding box center [1456, 40] width 130 height 27
type textarea "x"
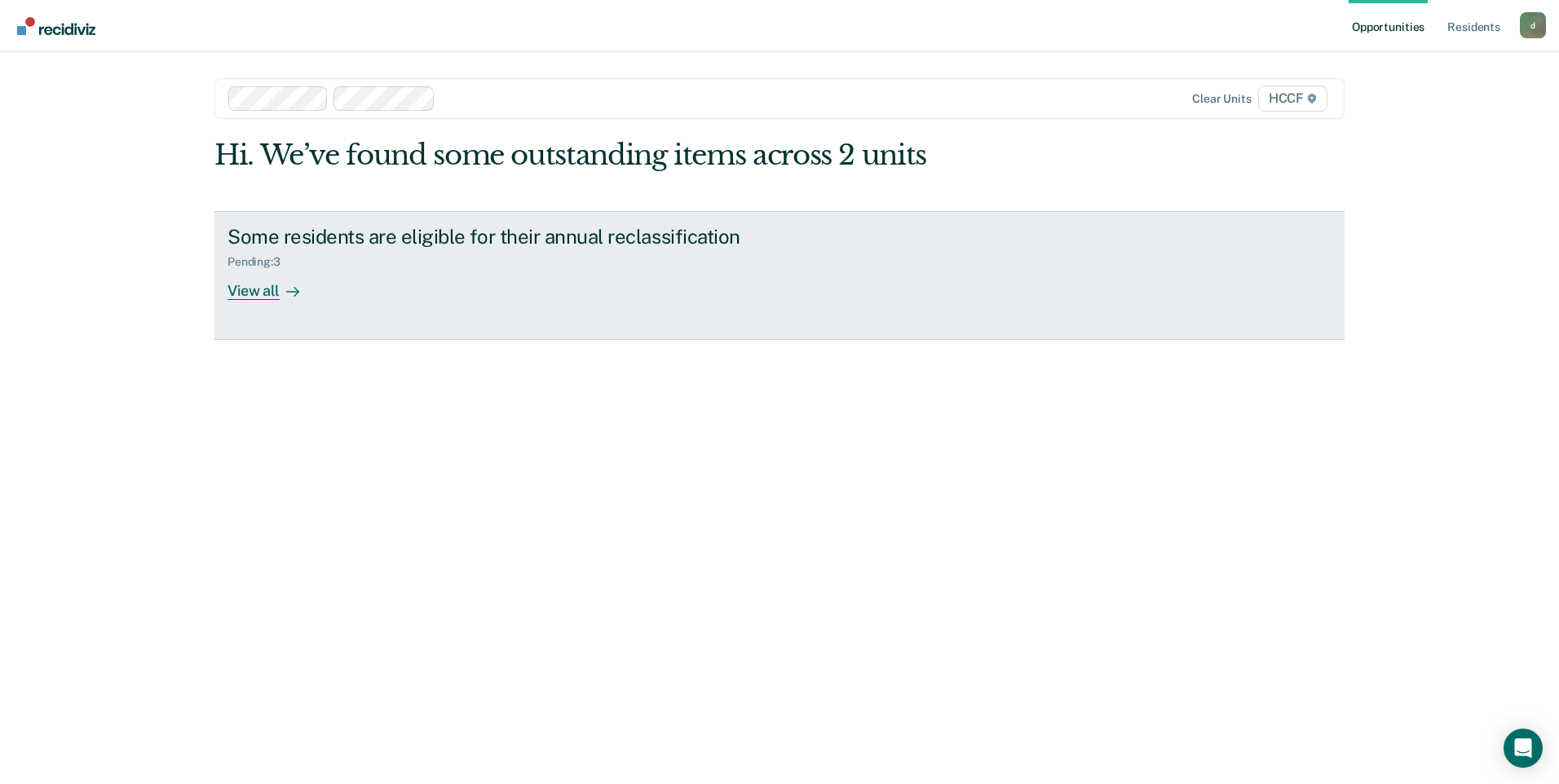
click at [299, 285] on div "View all" at bounding box center [273, 284] width 91 height 32
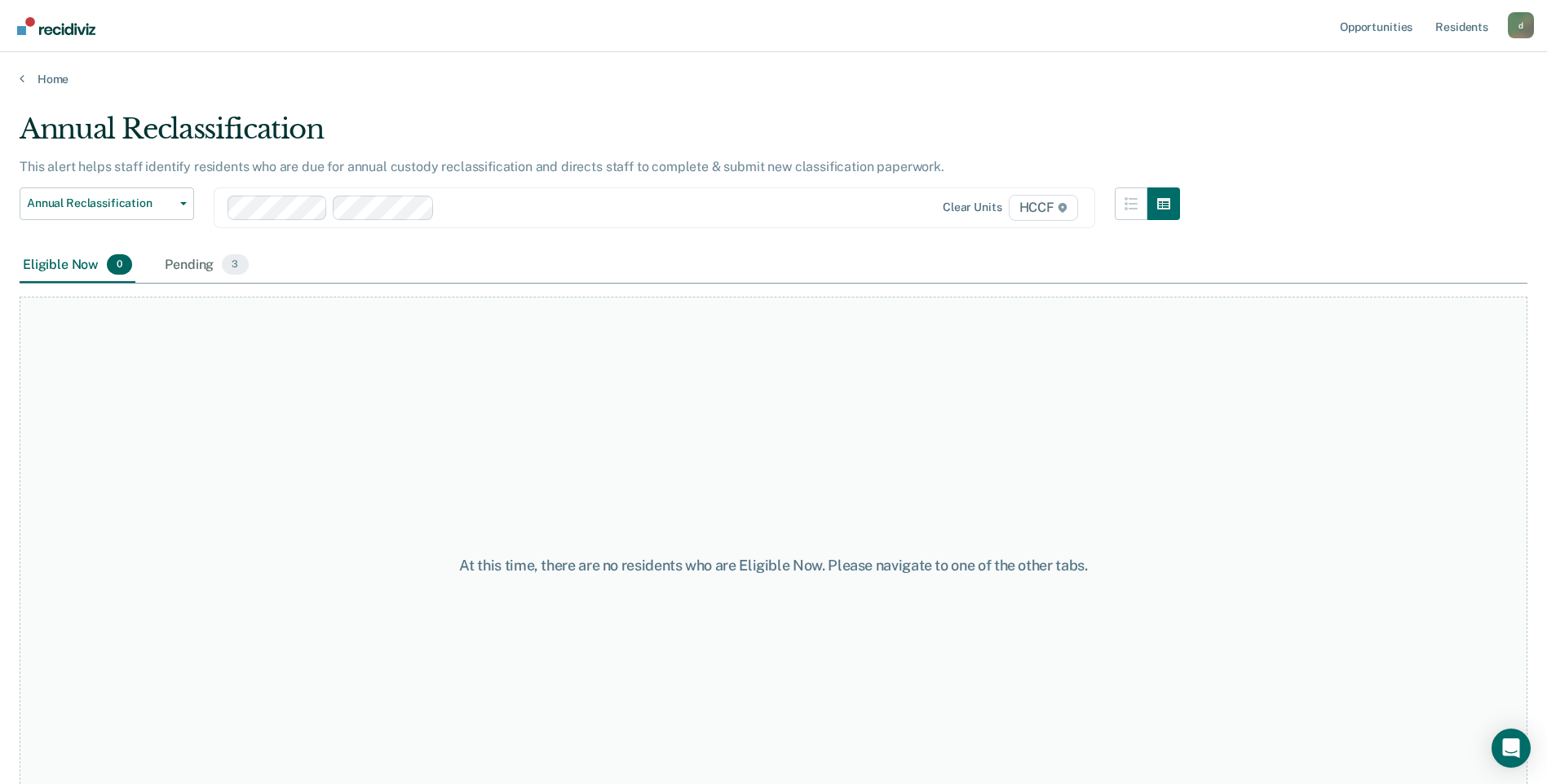
drag, startPoint x: 201, startPoint y: 268, endPoint x: 202, endPoint y: 239, distance: 29.0
click at [200, 267] on div "Pending 3" at bounding box center [205, 266] width 90 height 36
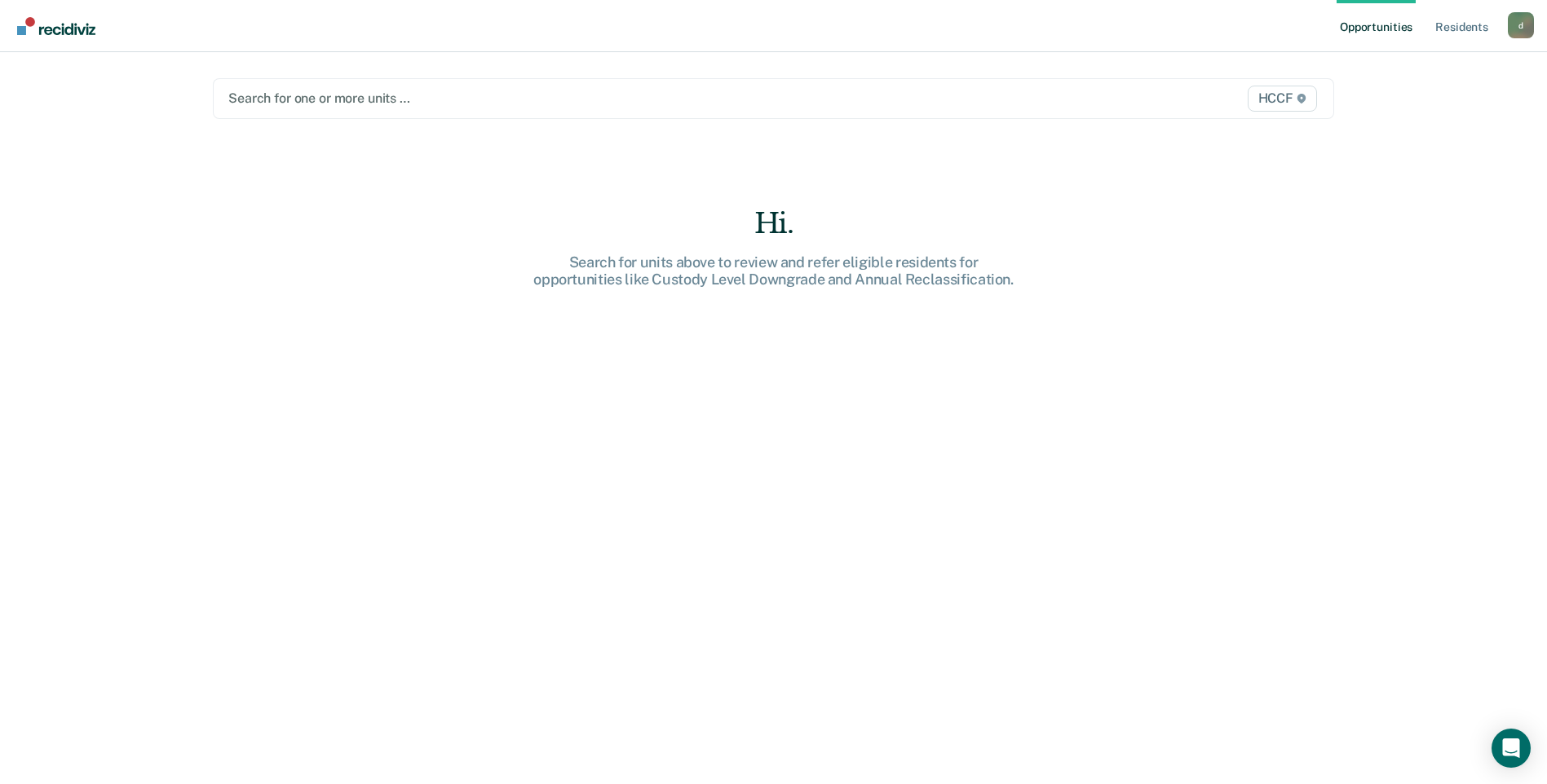
click at [316, 96] on div at bounding box center [610, 98] width 763 height 19
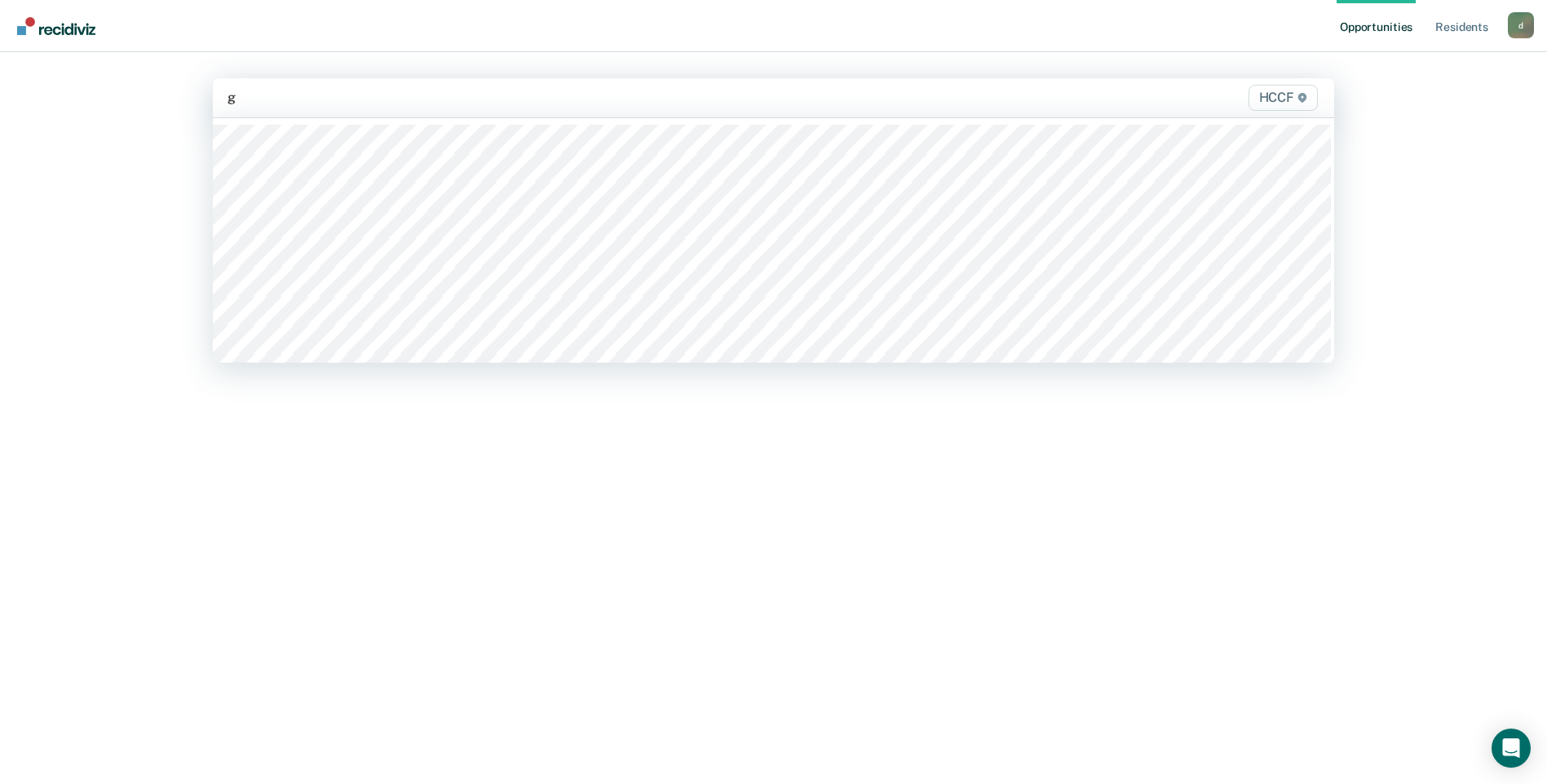
type input "gb"
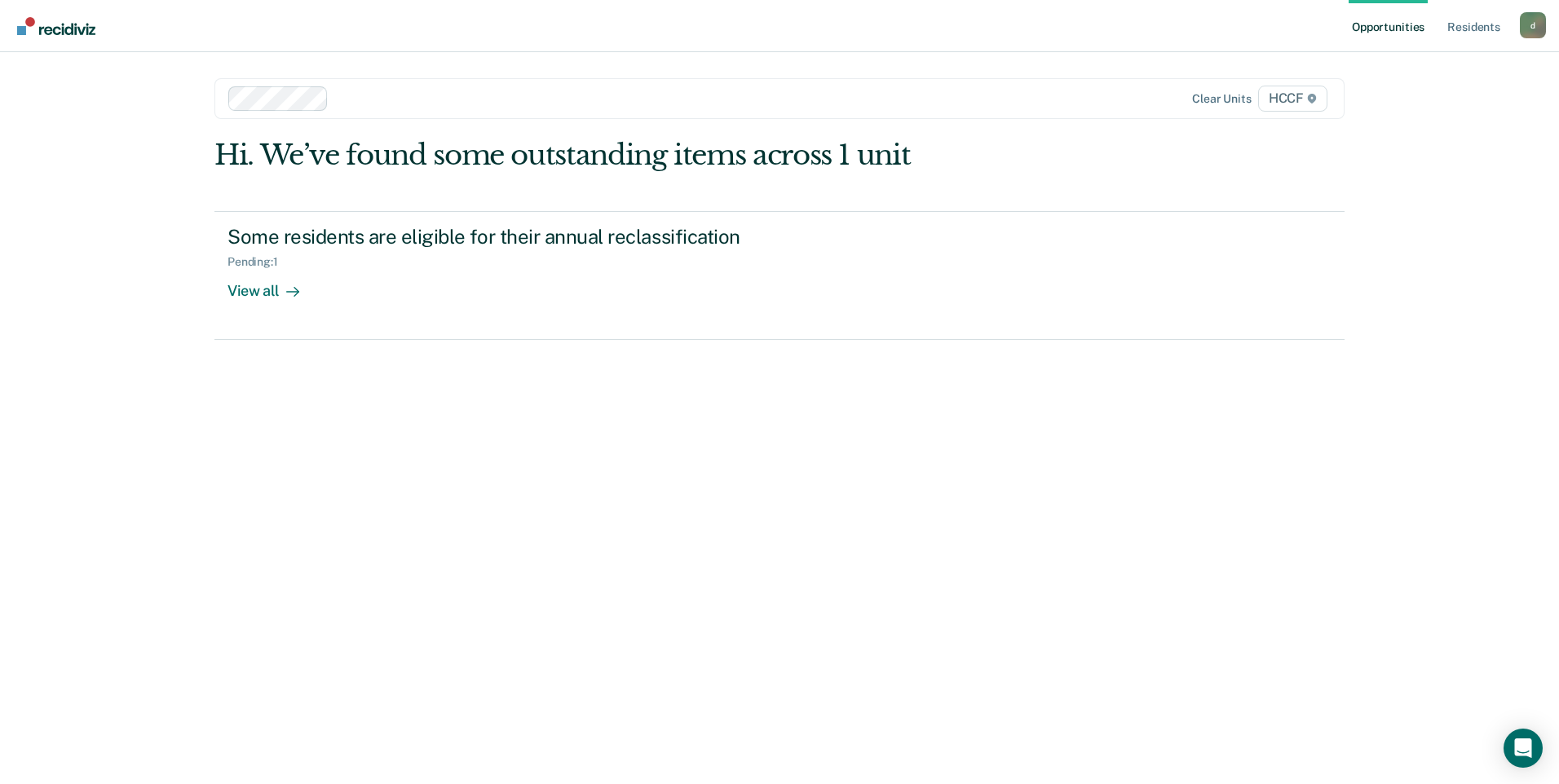
click at [386, 111] on div "Clear units HCCF" at bounding box center [779, 99] width 1130 height 41
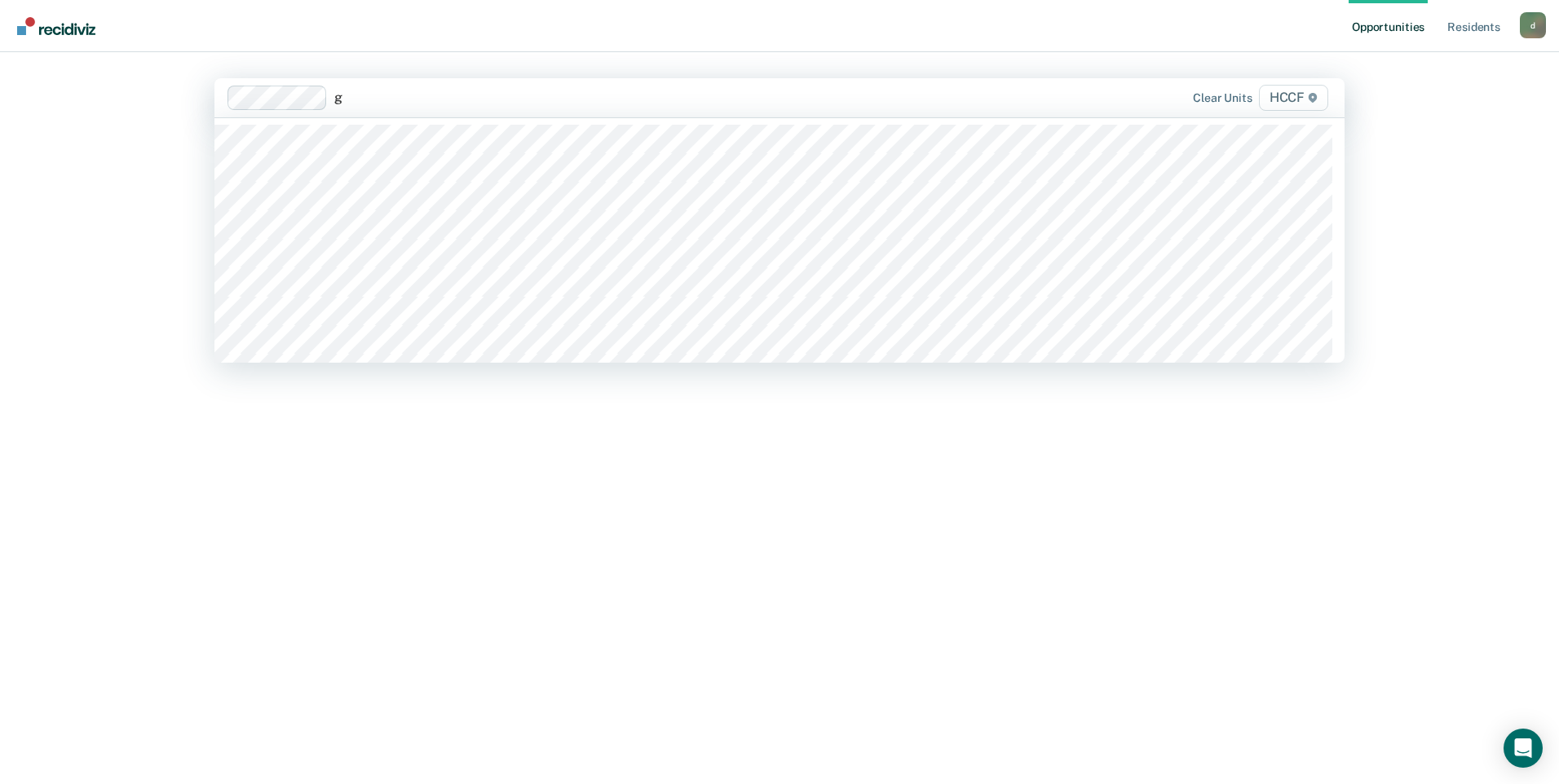
type input "gb"
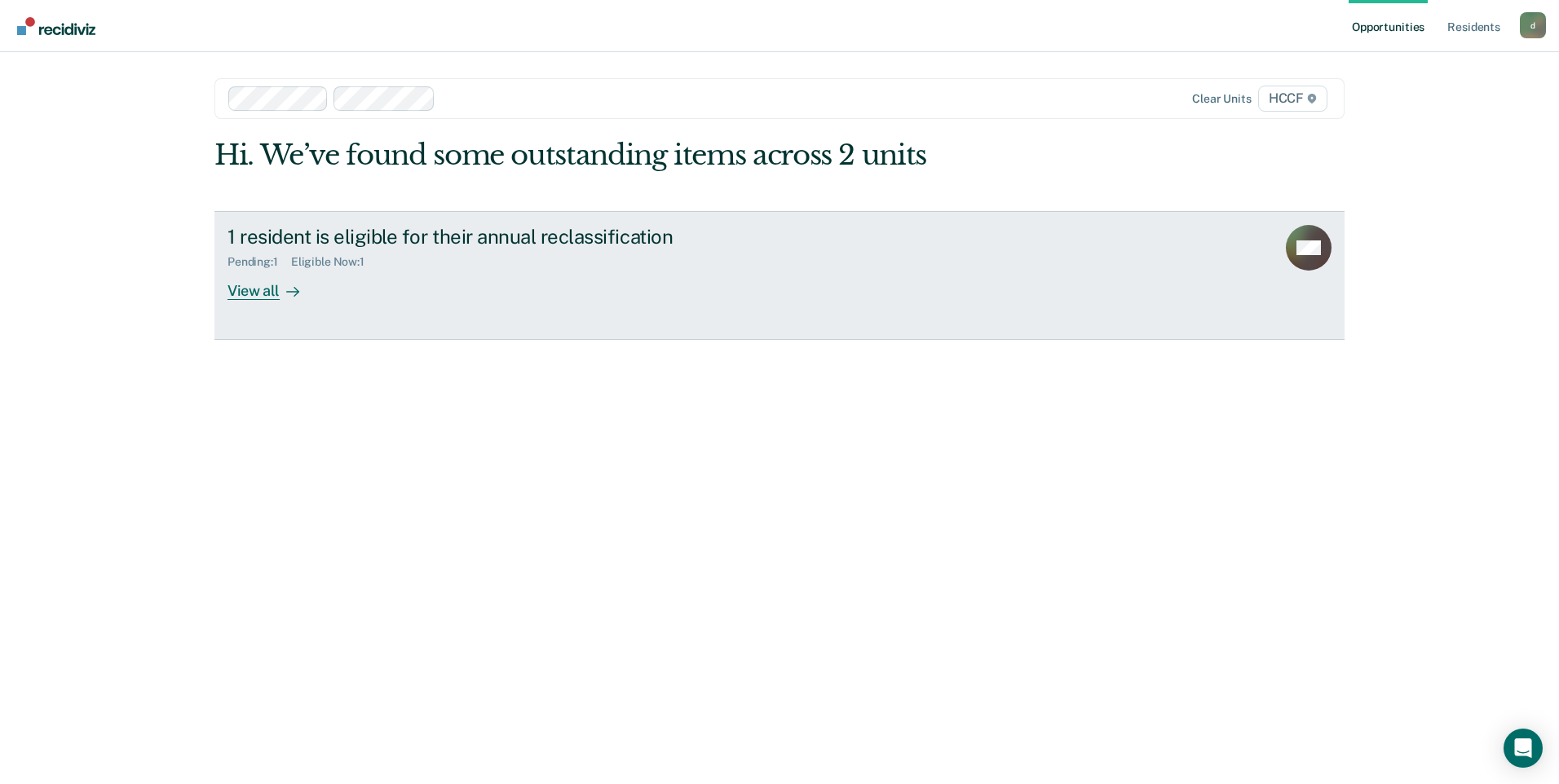
click at [290, 300] on link "1 resident is eligible for their annual reclassification Pending : 1 Eligible N…" at bounding box center [779, 275] width 1130 height 129
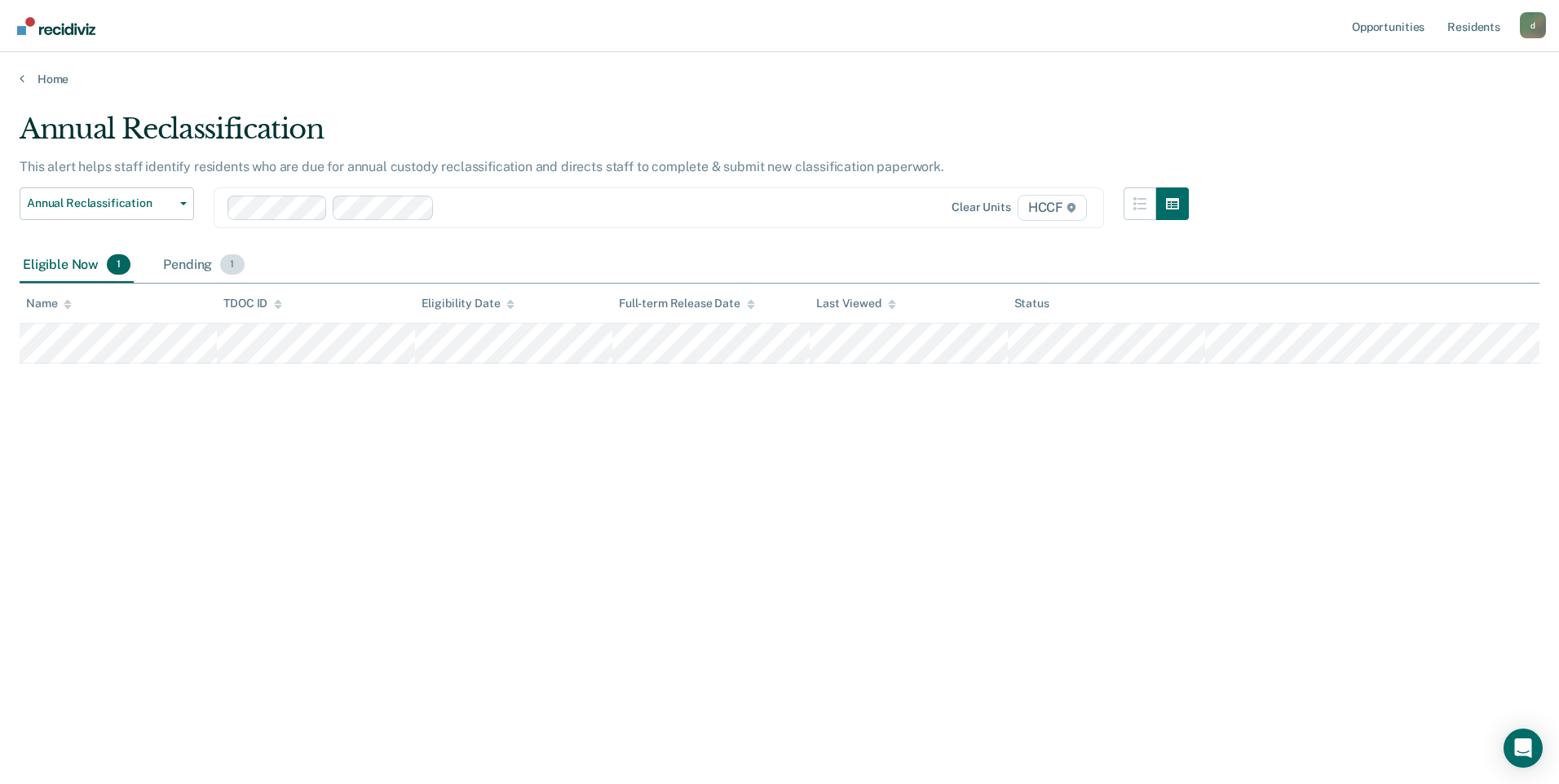
click at [187, 274] on div "Pending 1" at bounding box center [203, 266] width 87 height 36
click at [67, 261] on div "Eligible Now 1" at bounding box center [76, 266] width 114 height 36
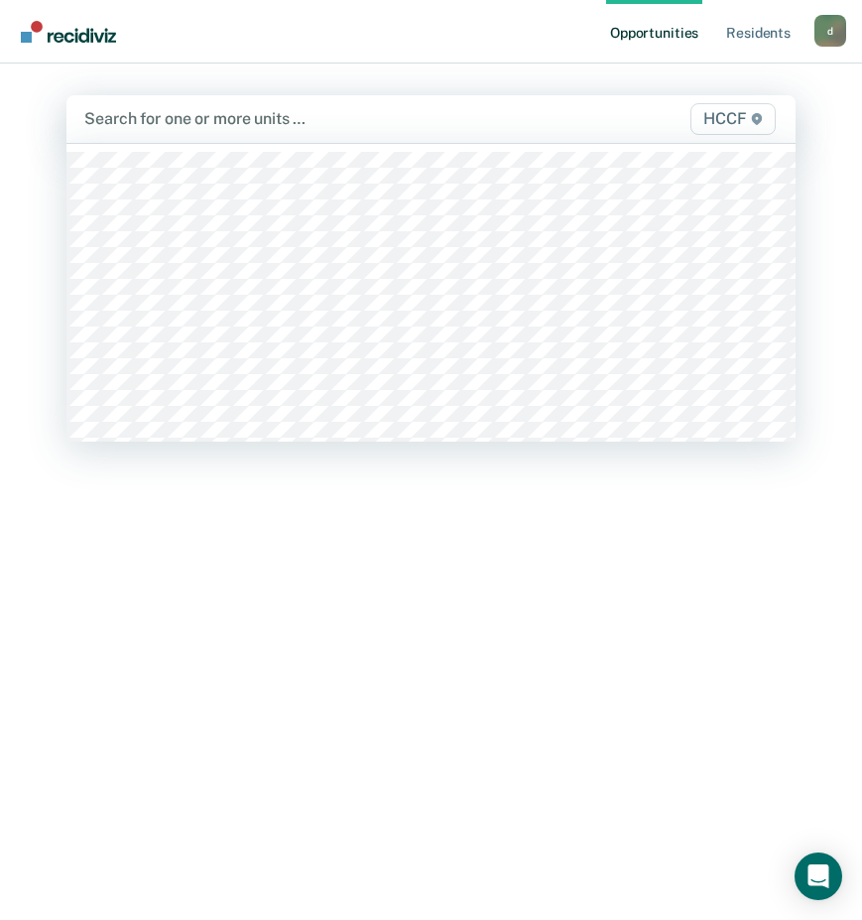
click at [175, 115] on div at bounding box center [325, 118] width 483 height 23
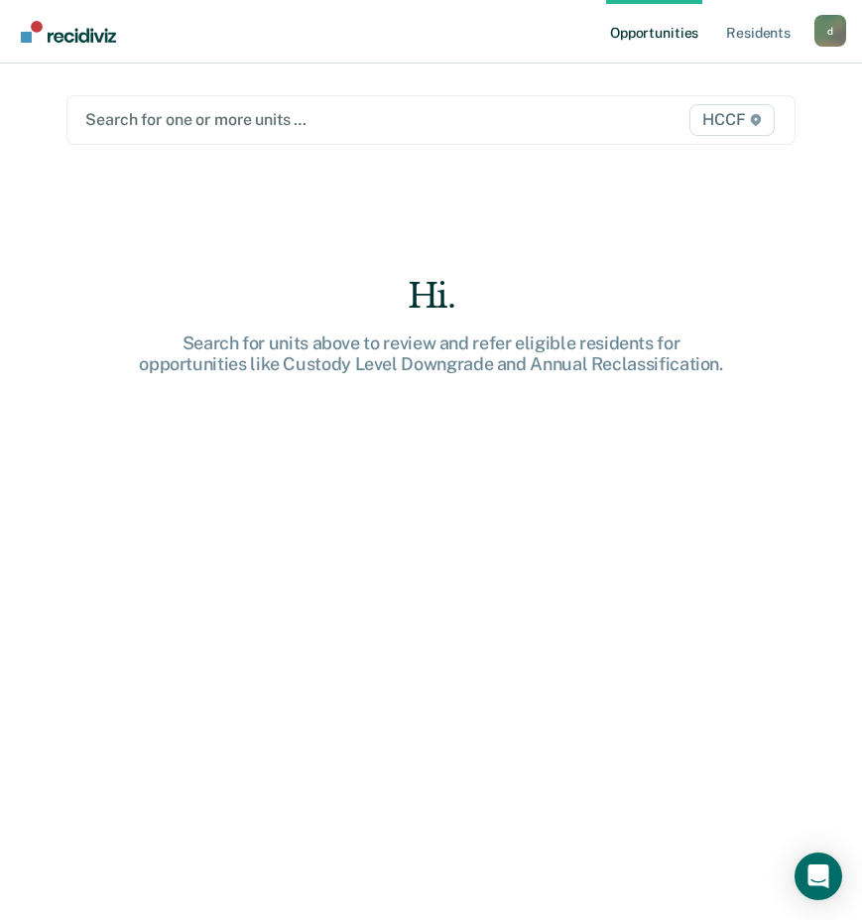
click at [185, 124] on div at bounding box center [326, 119] width 482 height 23
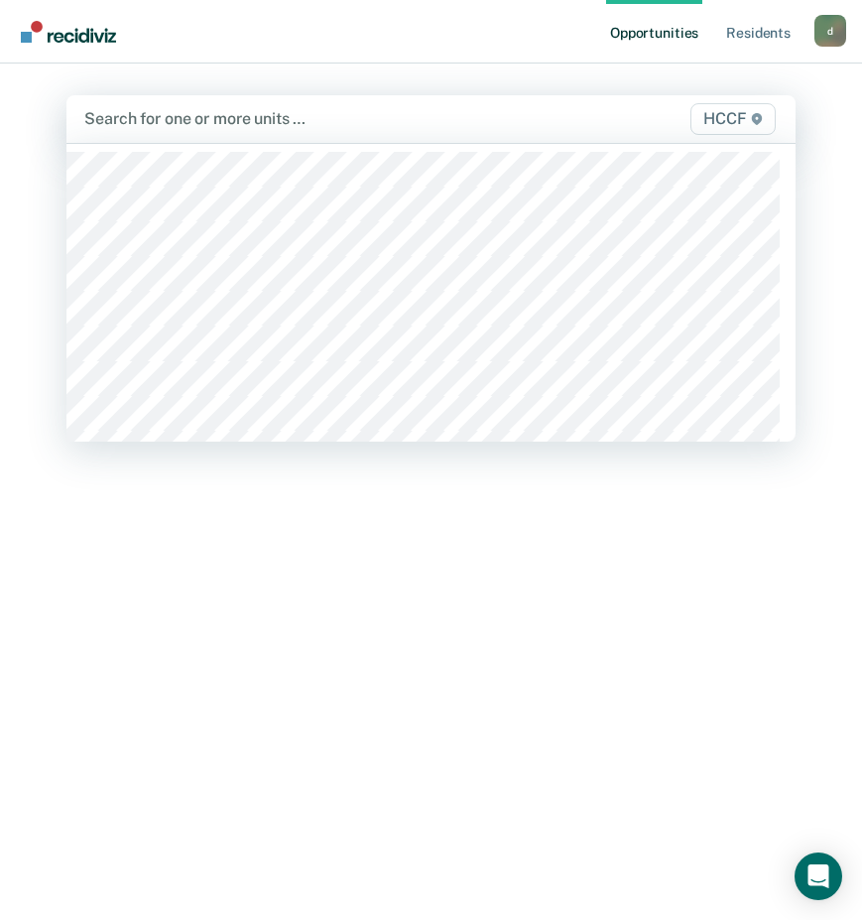
click at [185, 124] on div at bounding box center [325, 118] width 483 height 23
type input "g"
type input "gd"
drag, startPoint x: 140, startPoint y: 140, endPoint x: 177, endPoint y: 123, distance: 40.4
click at [178, 124] on div at bounding box center [325, 118] width 483 height 23
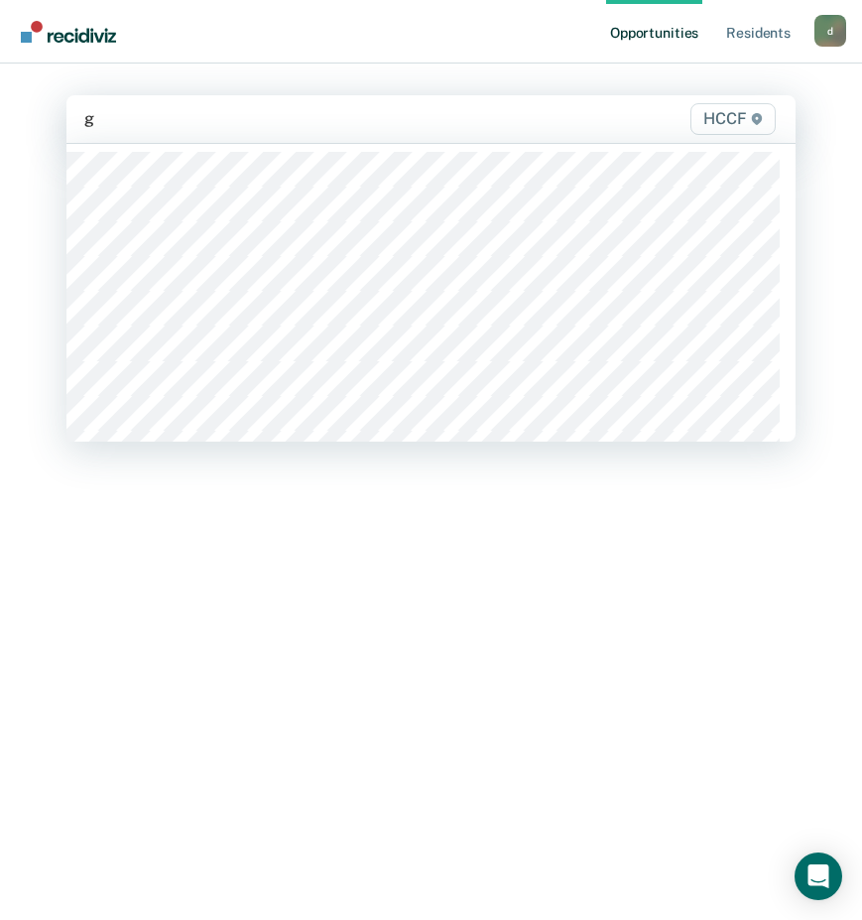
type input "gb"
click at [226, 119] on div at bounding box center [390, 118] width 356 height 23
type input "gb"
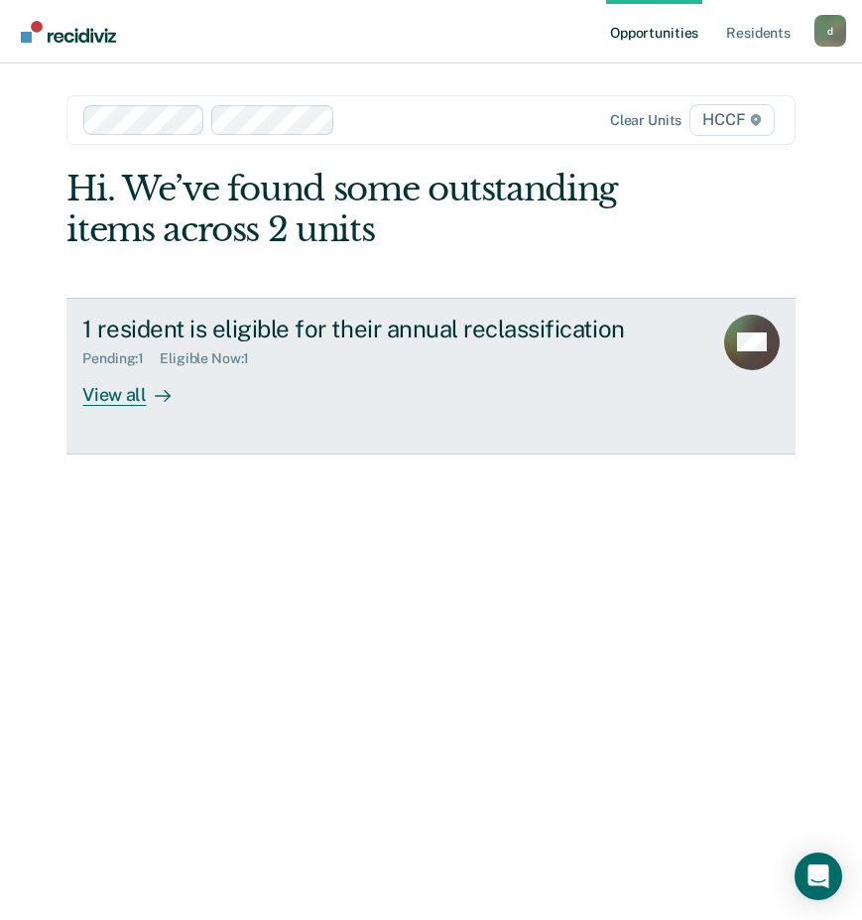
click at [124, 399] on div "View all" at bounding box center [137, 386] width 111 height 39
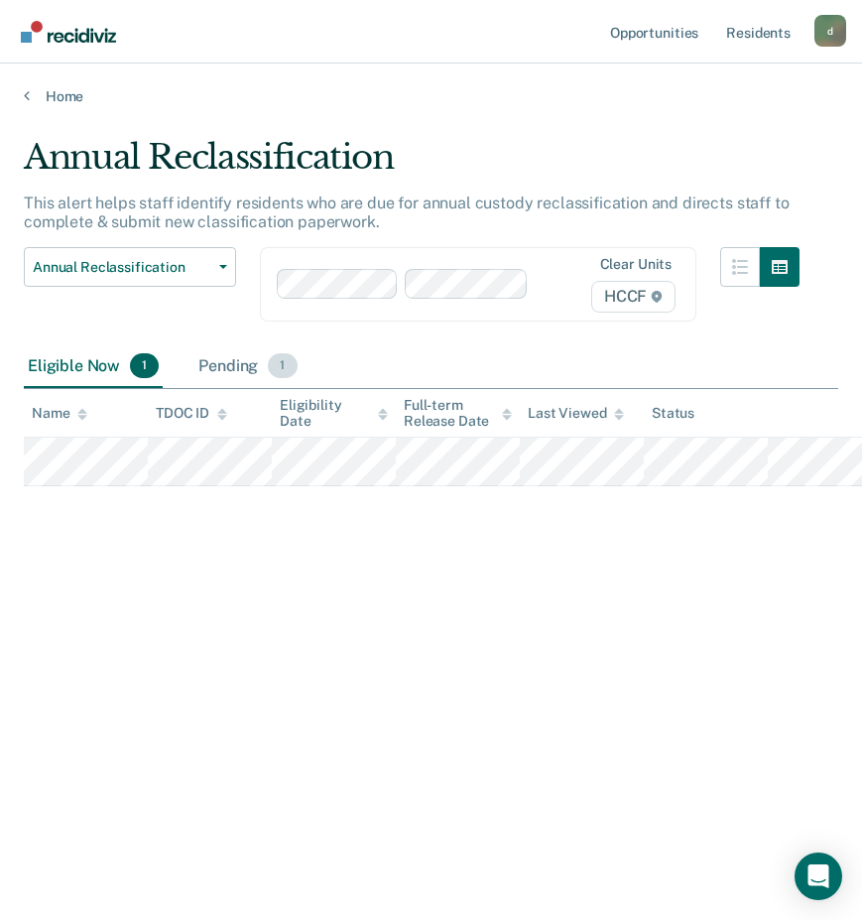
click at [222, 371] on div "Pending 1" at bounding box center [247, 367] width 106 height 44
click at [76, 374] on div "Eligible Now 1" at bounding box center [93, 367] width 139 height 44
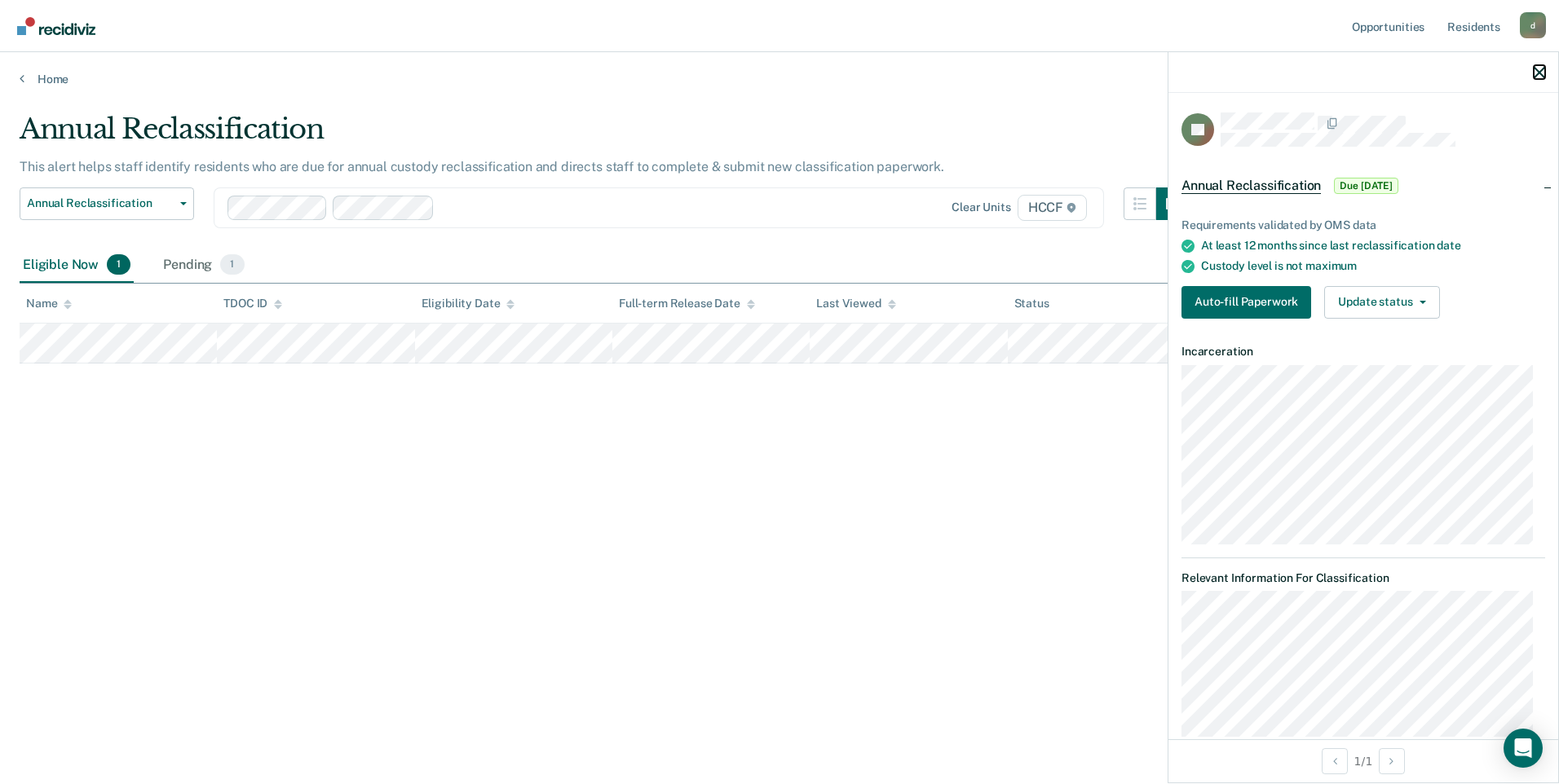
click at [708, 73] on icon "button" at bounding box center [1539, 72] width 12 height 12
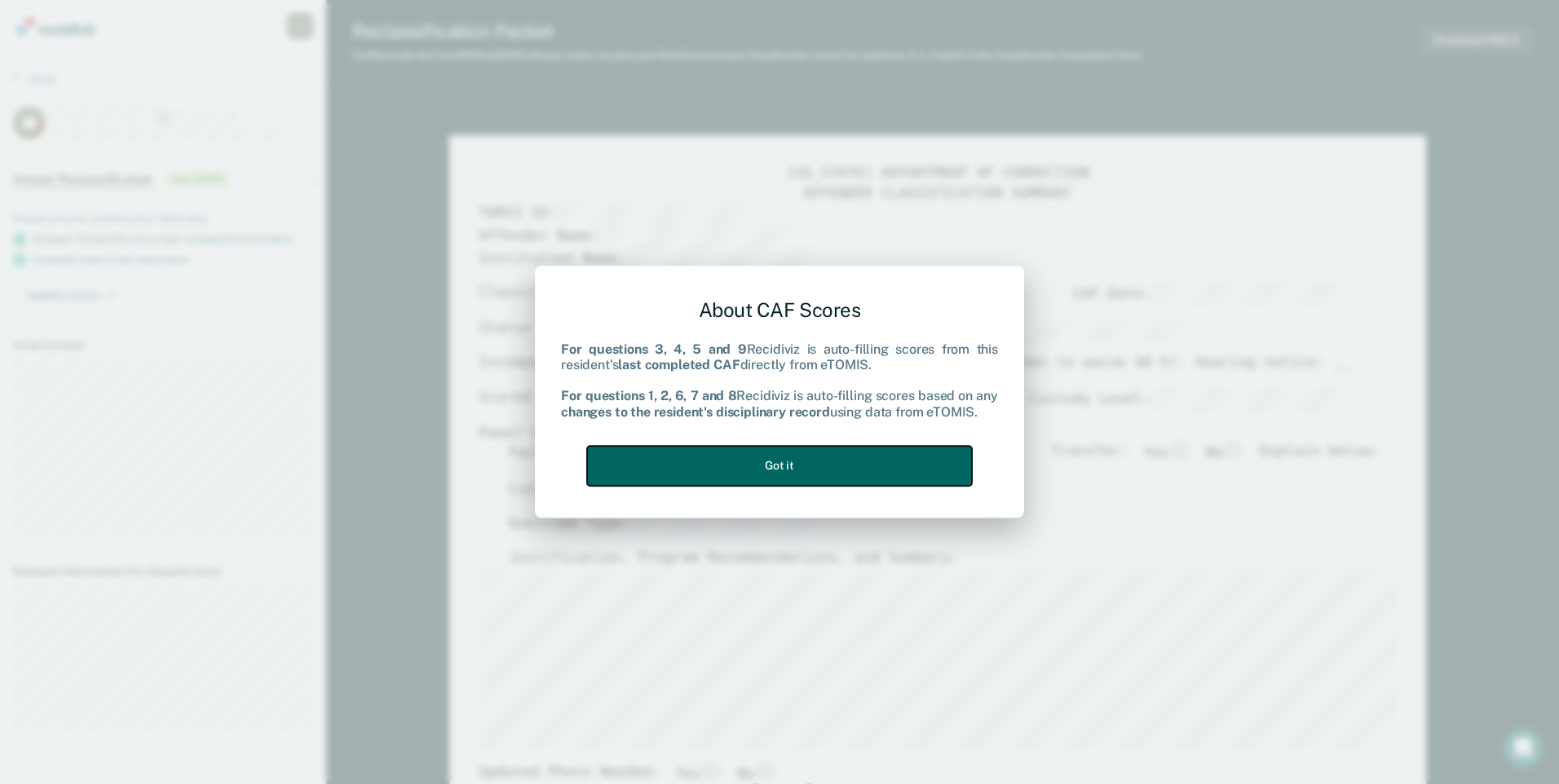
click at [708, 471] on button "Got it" at bounding box center [779, 466] width 385 height 40
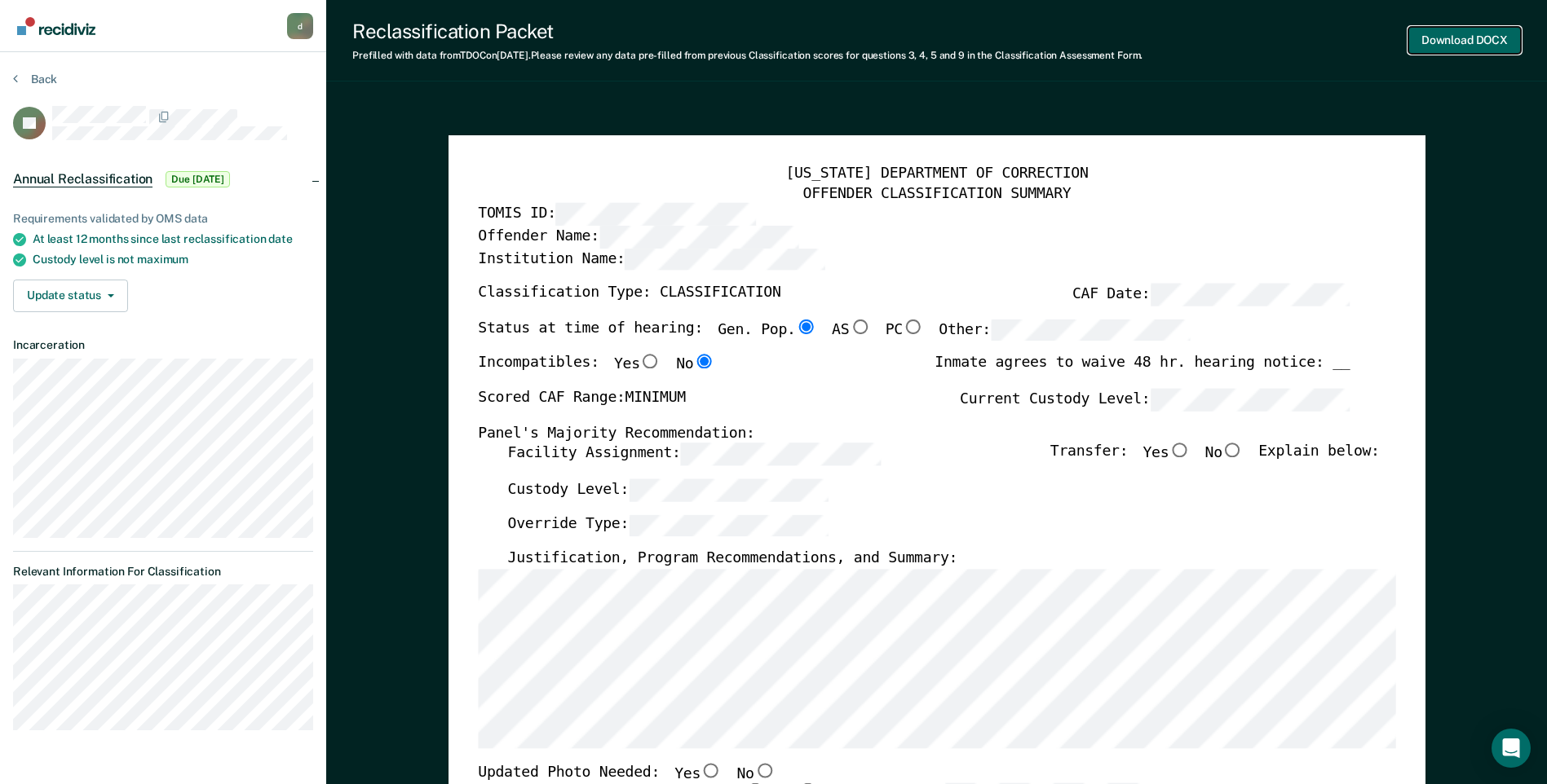
click at [708, 46] on button "Download DOCX" at bounding box center [1464, 40] width 113 height 27
type textarea "x"
